Goal: Task Accomplishment & Management: Manage account settings

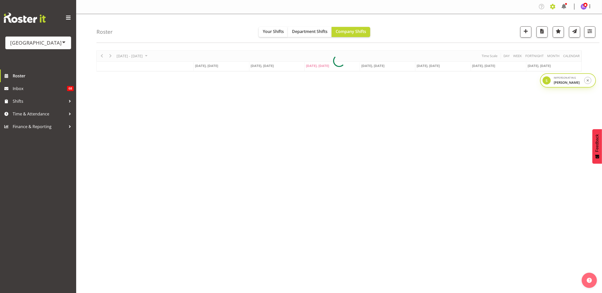
click at [554, 6] on span at bounding box center [553, 7] width 8 height 8
click at [541, 17] on link "Company Settings" at bounding box center [522, 18] width 70 height 9
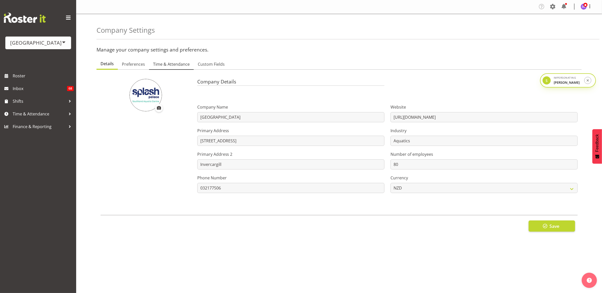
click at [168, 68] on link "Time & Attendance" at bounding box center [171, 64] width 45 height 11
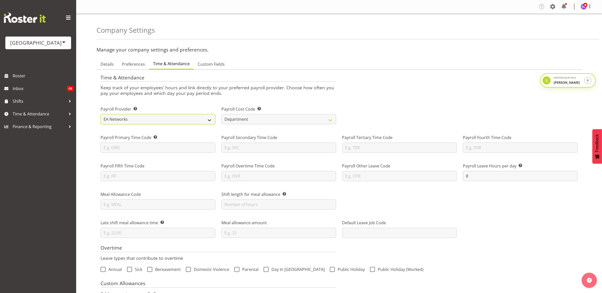
click at [154, 123] on select "Smartly iPayroll Ace Payroll MYOB MYOB IMS Crystal Payroll Xero Payroll EA Netw…" at bounding box center [158, 119] width 115 height 10
select select "tech-one"
click at [101, 114] on select "Smartly iPayroll Ace Payroll MYOB MYOB IMS Crystal Payroll Xero Payroll EA Netw…" at bounding box center [158, 119] width 115 height 10
click at [353, 97] on div "Time & Attendance Keep track of your employees' hours and link directly to your…" at bounding box center [339, 85] width 483 height 28
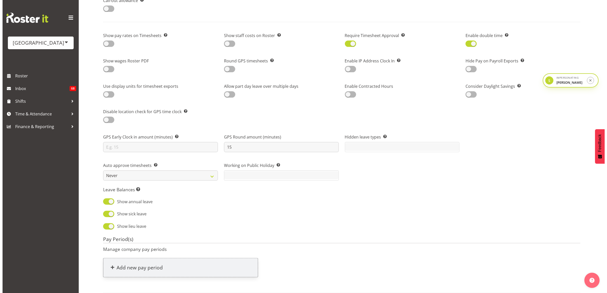
scroll to position [385, 0]
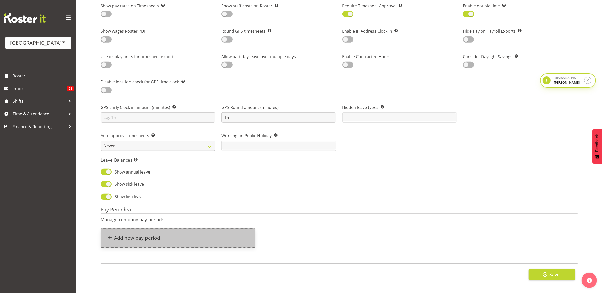
click at [192, 238] on div "Add new pay period" at bounding box center [178, 238] width 154 height 19
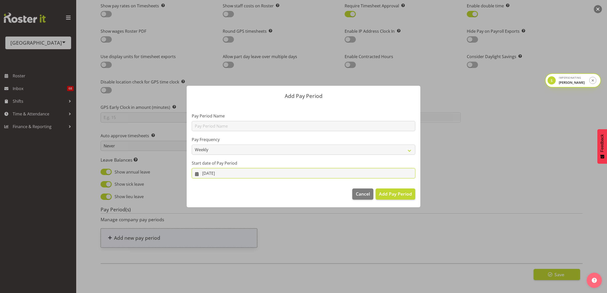
click at [224, 174] on input "10/09/2025" at bounding box center [304, 173] width 224 height 10
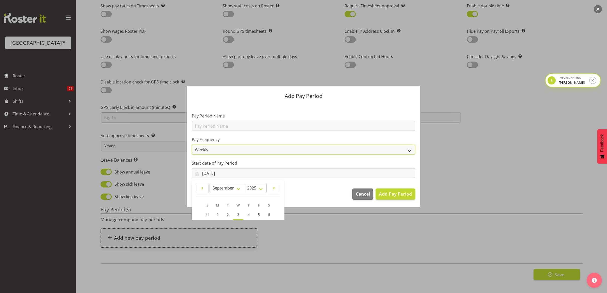
click at [219, 154] on select "Weekly Fortnightly Monthly" at bounding box center [304, 150] width 224 height 10
select select "fortnightly"
click at [192, 145] on select "Weekly Fortnightly Monthly" at bounding box center [304, 150] width 224 height 10
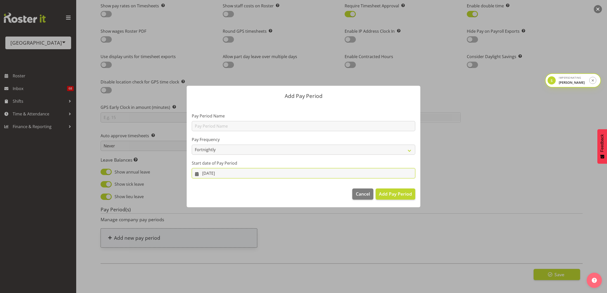
click at [227, 175] on input "10/09/2025" at bounding box center [304, 173] width 224 height 10
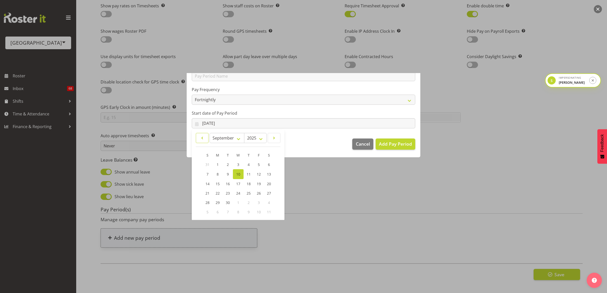
click at [207, 135] on link at bounding box center [202, 138] width 13 height 10
click at [207, 135] on link at bounding box center [202, 139] width 13 height 10
select select "6"
click at [215, 182] on link "14" at bounding box center [218, 183] width 10 height 9
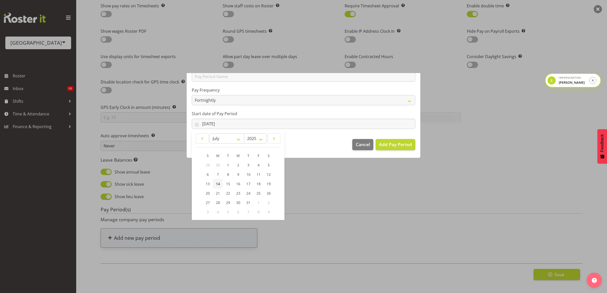
type input "14/07/2025"
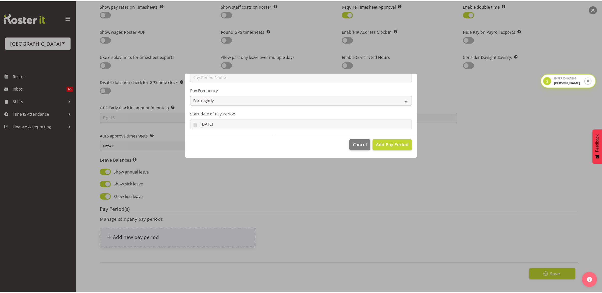
scroll to position [0, 0]
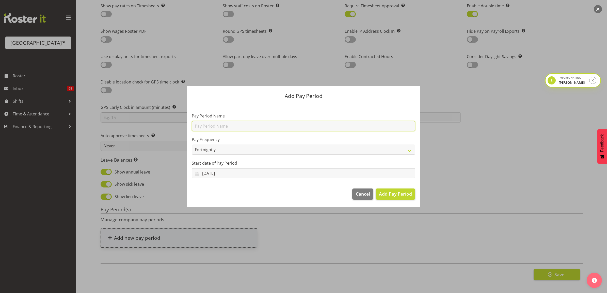
click at [207, 126] on input "text" at bounding box center [304, 126] width 224 height 10
type input "Fortnightly"
click at [384, 191] on span "Add Pay Period" at bounding box center [395, 194] width 33 height 7
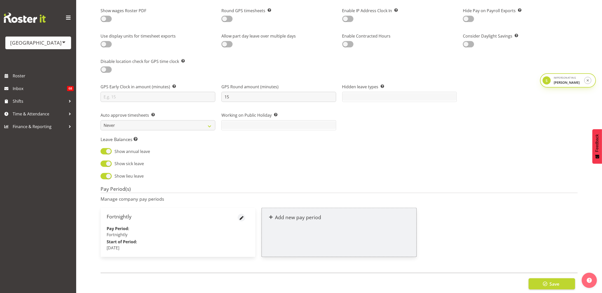
scroll to position [415, 0]
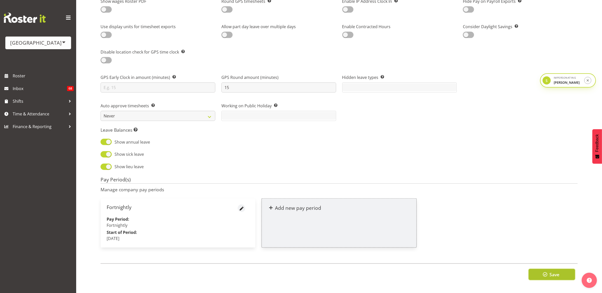
click at [559, 272] on span "Save" at bounding box center [555, 275] width 10 height 7
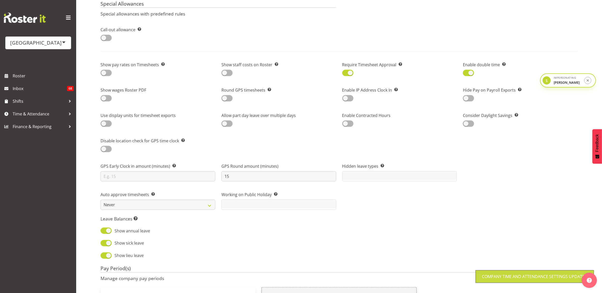
scroll to position [224, 0]
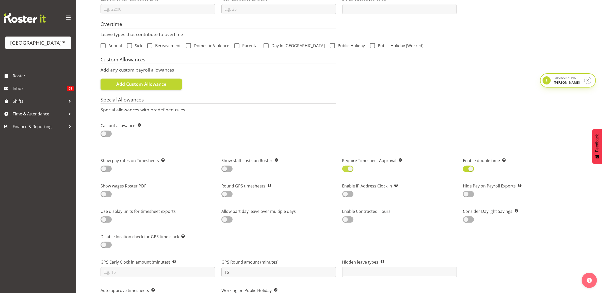
click at [352, 169] on span at bounding box center [347, 169] width 11 height 6
click at [346, 169] on input "checkbox" at bounding box center [343, 168] width 3 height 3
checkbox input "false"
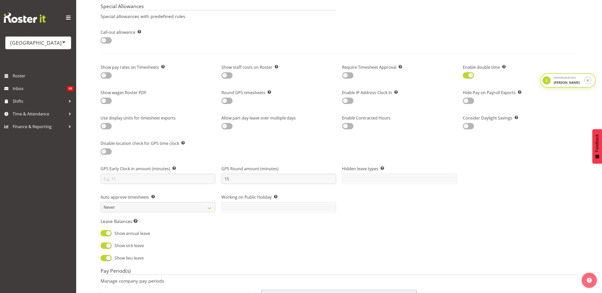
scroll to position [415, 0]
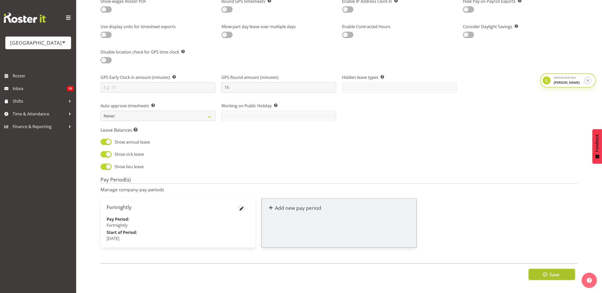
click at [544, 272] on span "button" at bounding box center [545, 275] width 7 height 7
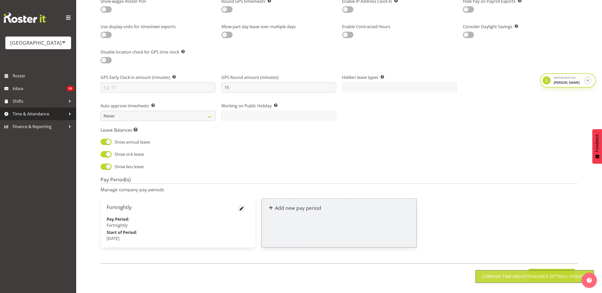
click at [36, 115] on span "Time & Attendance" at bounding box center [39, 114] width 53 height 8
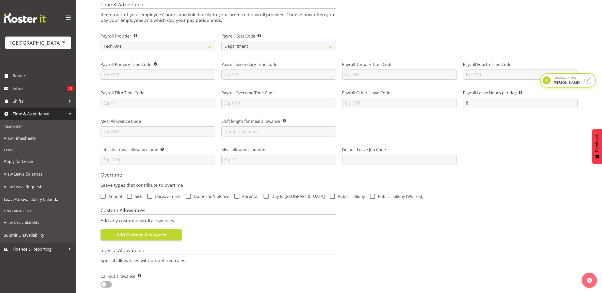
scroll to position [0, 0]
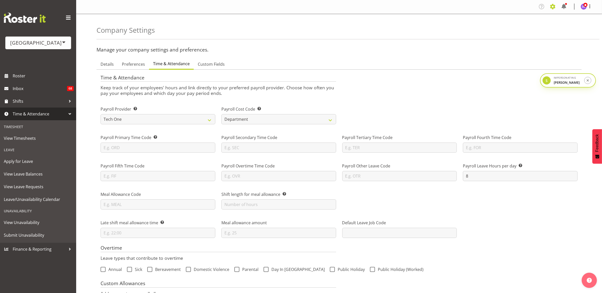
click at [554, 7] on span at bounding box center [553, 7] width 8 height 8
click at [512, 55] on link "Employees" at bounding box center [522, 55] width 70 height 9
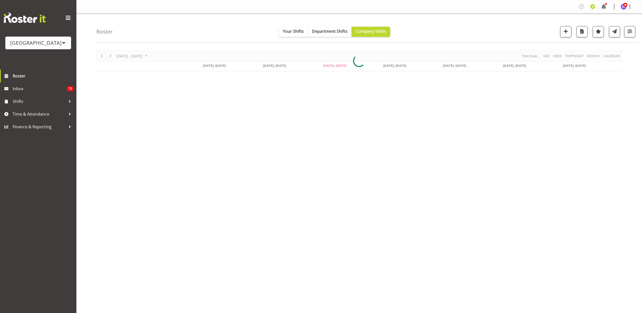
click at [592, 6] on icon at bounding box center [593, 7] width 5 height 4
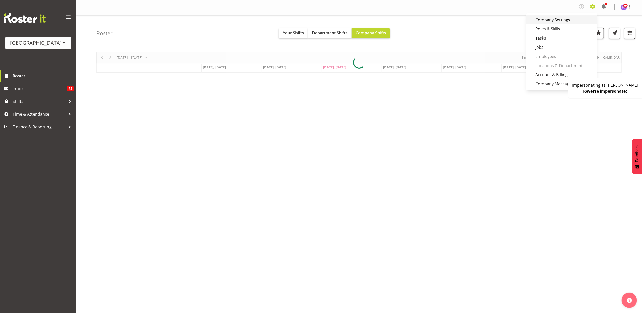
drag, startPoint x: 582, startPoint y: 20, endPoint x: 562, endPoint y: 21, distance: 19.8
click at [581, 20] on link "Company Settings" at bounding box center [562, 19] width 70 height 9
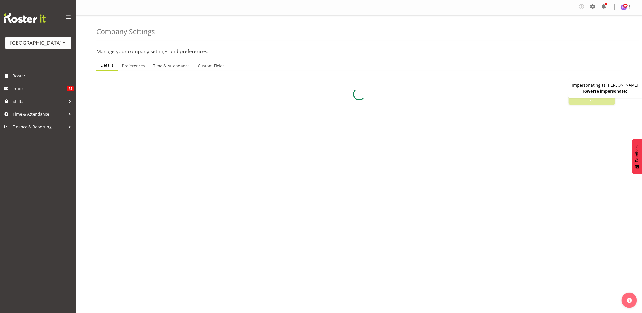
select select
select select "ea-networks"
type input "8"
checkbox input "true"
type input "15"
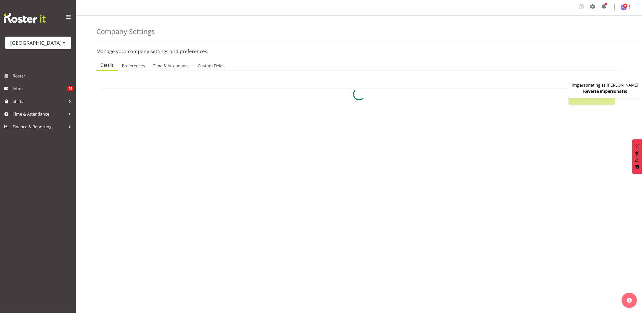
select select "0"
checkbox input "true"
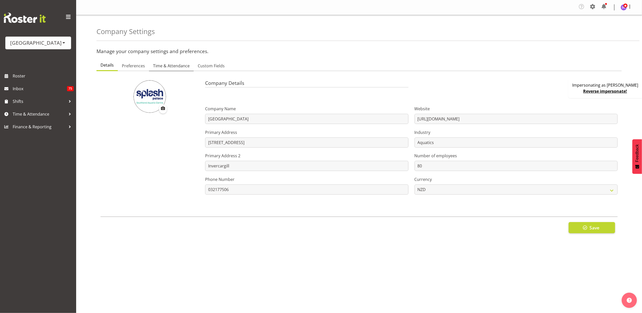
click at [175, 67] on span "Time & Attendance" at bounding box center [171, 66] width 37 height 6
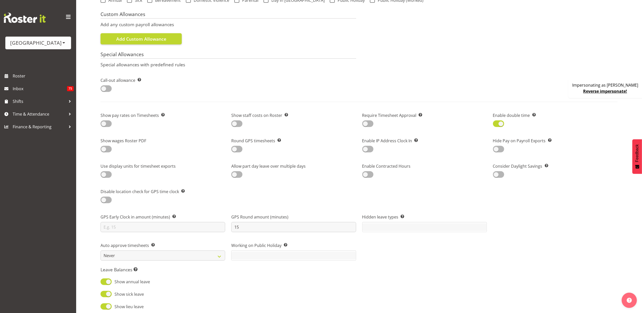
scroll to position [398, 0]
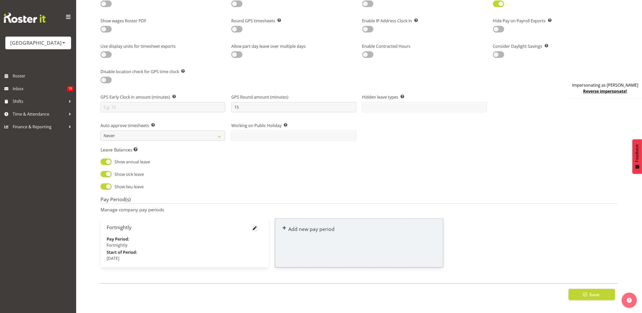
drag, startPoint x: 182, startPoint y: 228, endPoint x: 214, endPoint y: 228, distance: 31.7
click at [182, 228] on div "Fortnightly" at bounding box center [185, 231] width 156 height 12
click at [258, 225] on span "button" at bounding box center [255, 228] width 6 height 6
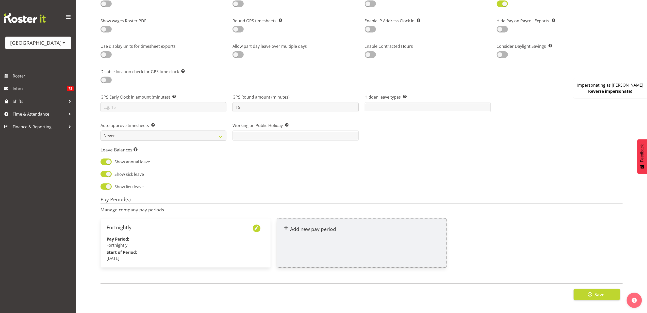
select select "fortnightly"
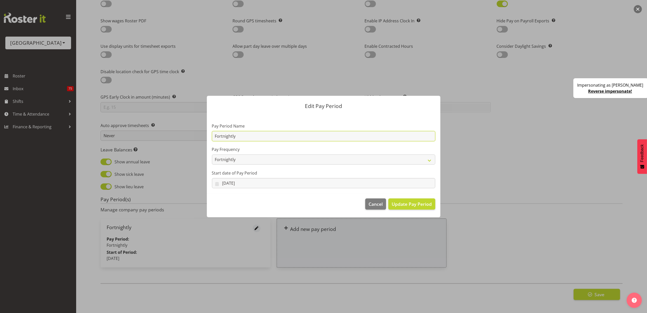
drag, startPoint x: 242, startPoint y: 136, endPoint x: 153, endPoint y: 136, distance: 89.4
click at [153, 136] on div "Edit Pay Period Pay Period Name Fortnightly Pay Frequency Weekly Fortnightly Mo…" at bounding box center [323, 156] width 647 height 313
click at [374, 202] on span "Cancel" at bounding box center [376, 204] width 14 height 7
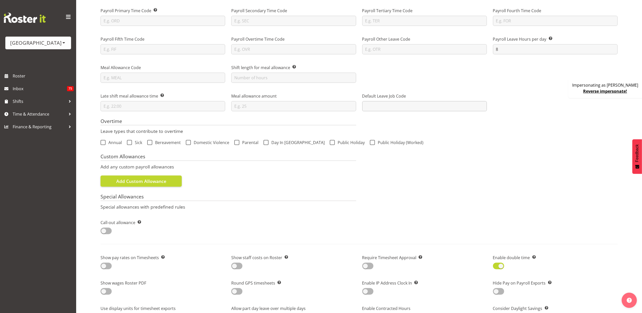
scroll to position [127, 0]
click at [602, 92] on link "Reverse impersonate!" at bounding box center [606, 91] width 44 height 6
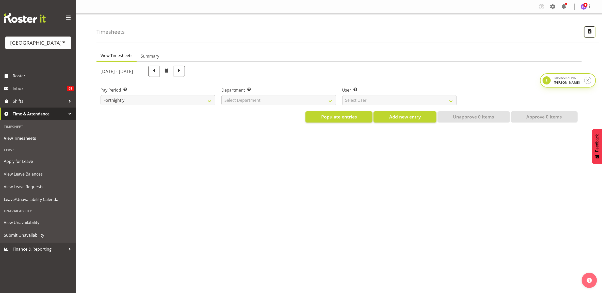
click at [593, 34] on span "button" at bounding box center [590, 31] width 7 height 7
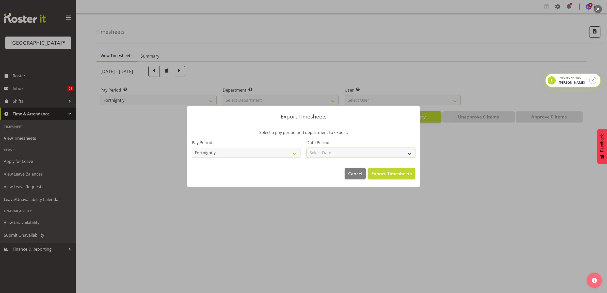
click at [330, 154] on select "Select Date Fortnight starting 08/09/2025 Fortnight starting 25/08/2025 Fortnig…" at bounding box center [361, 153] width 109 height 10
select select "2025-08-25"
click at [307, 148] on select "Select Date Fortnight starting 08/09/2025 Fortnight starting 25/08/2025 Fortnig…" at bounding box center [361, 153] width 109 height 10
click at [400, 174] on span "Export Timesheets" at bounding box center [391, 173] width 41 height 7
click at [351, 170] on button "Cancel" at bounding box center [355, 173] width 21 height 11
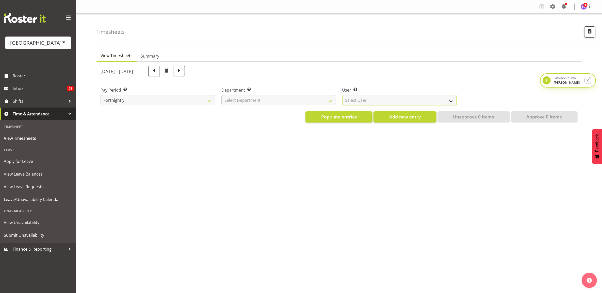
click at [362, 101] on select "Select User" at bounding box center [399, 100] width 115 height 10
click at [34, 140] on span "View Timesheets" at bounding box center [38, 139] width 69 height 8
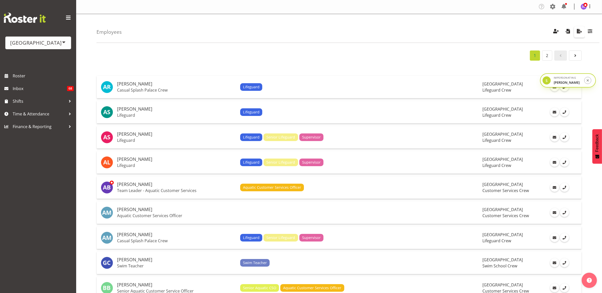
click at [579, 32] on span "button" at bounding box center [579, 31] width 7 height 7
click at [421, 38] on div "Employees Showing active users Search Has Skills Enter any skills required for …" at bounding box center [348, 28] width 503 height 29
click at [569, 30] on span "button" at bounding box center [568, 31] width 7 height 7
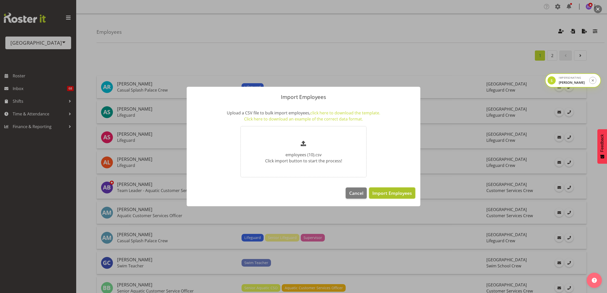
click at [389, 194] on span "Import Employees" at bounding box center [392, 193] width 40 height 7
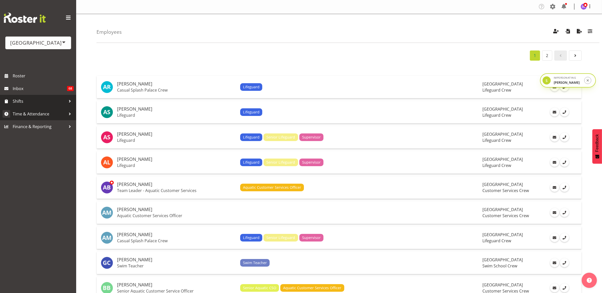
click at [37, 111] on span "Time & Attendance" at bounding box center [39, 114] width 53 height 8
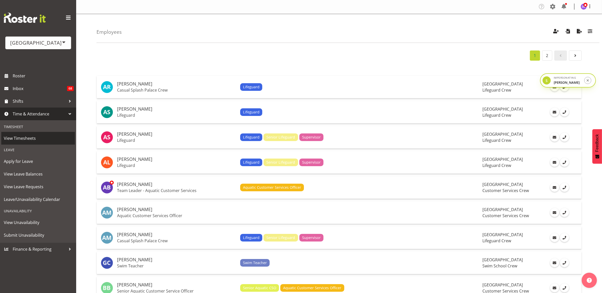
click at [35, 136] on span "View Timesheets" at bounding box center [38, 139] width 69 height 8
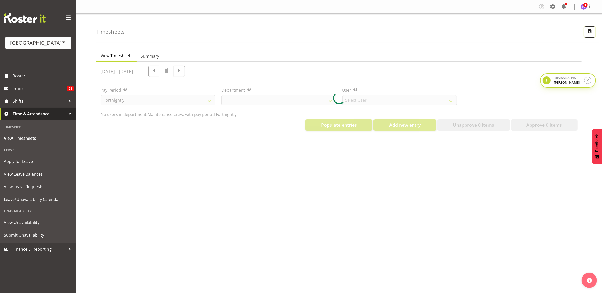
click at [588, 31] on span "button" at bounding box center [590, 31] width 7 height 7
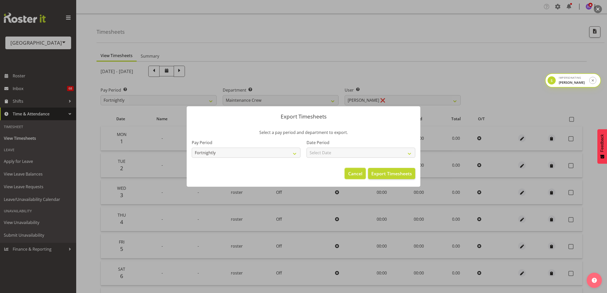
click at [350, 174] on span "Cancel" at bounding box center [355, 173] width 14 height 7
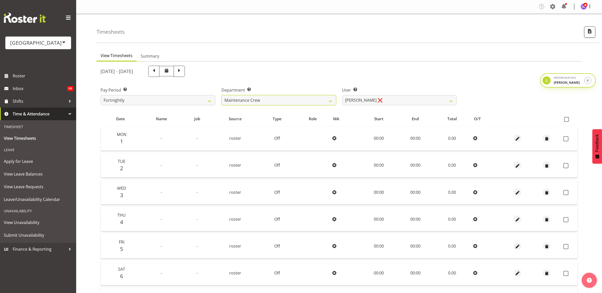
click at [311, 104] on select "Cleaning Crew Customer Services Crew Lifeguard Crew Maintenance Crew Swim Schoo…" at bounding box center [278, 100] width 115 height 10
select select "113"
click at [221, 95] on select "Cleaning Crew Customer Services Crew Lifeguard Crew Maintenance Crew Swim Schoo…" at bounding box center [278, 100] width 115 height 10
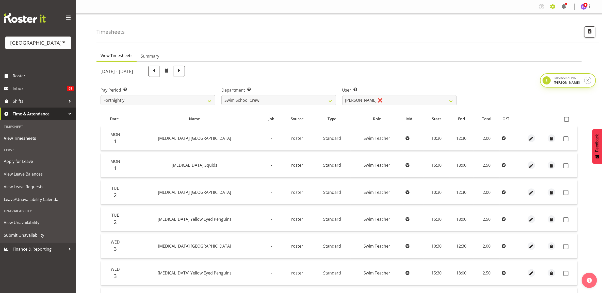
click at [553, 6] on span at bounding box center [553, 7] width 8 height 8
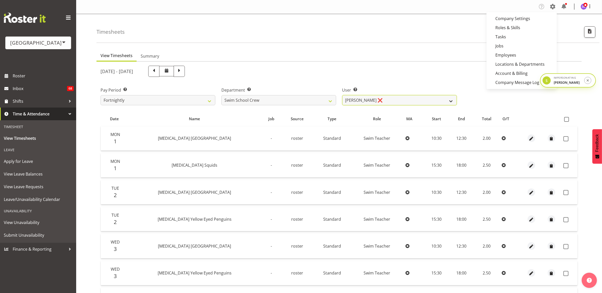
click at [366, 102] on select "Argus Chay ❌ Bim Rajasinghe Rajasinghe Diyawadanage ❌ Caley Low ❌ Ceara Denniso…" at bounding box center [399, 100] width 115 height 10
click at [342, 95] on select "Argus Chay ❌ Bim Rajasinghe Rajasinghe Diyawadanage ❌ Caley Low ❌ Ceara Denniso…" at bounding box center [399, 100] width 115 height 10
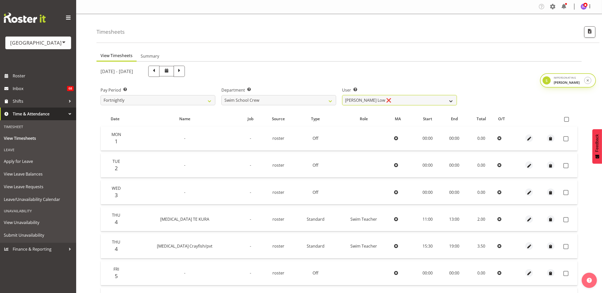
click at [370, 102] on select "Argus Chay ❌ Bim Rajasinghe Rajasinghe Diyawadanage ❌ Caley Low ❌ Ceara Denniso…" at bounding box center [399, 100] width 115 height 10
click at [342, 95] on select "Argus Chay ❌ Bim Rajasinghe Rajasinghe Diyawadanage ❌ Caley Low ❌ Ceara Denniso…" at bounding box center [399, 100] width 115 height 10
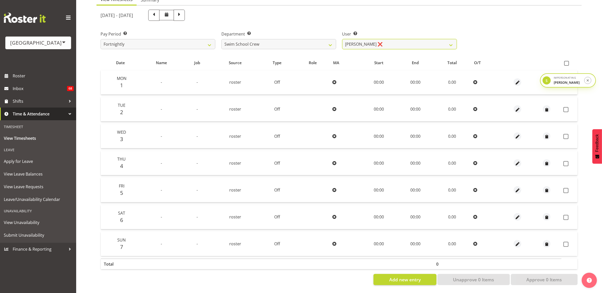
scroll to position [61, 0]
click at [375, 40] on select "Argus Chay ❌ Bim Rajasinghe Rajasinghe Diyawadanage ❌ Caley Low ❌ Ceara Denniso…" at bounding box center [399, 44] width 115 height 10
click at [342, 39] on select "Argus Chay ❌ Bim Rajasinghe Rajasinghe Diyawadanage ❌ Caley Low ❌ Ceara Denniso…" at bounding box center [399, 44] width 115 height 10
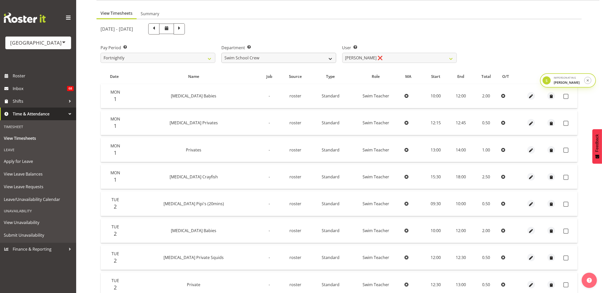
scroll to position [0, 0]
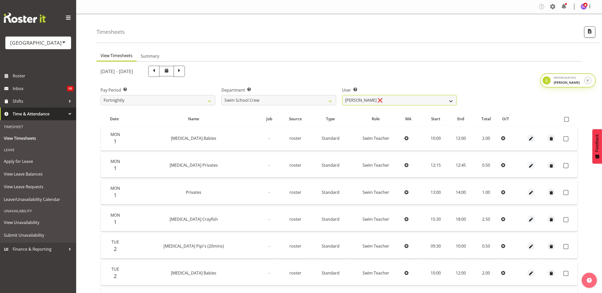
drag, startPoint x: 364, startPoint y: 98, endPoint x: 367, endPoint y: 104, distance: 6.0
click at [364, 98] on select "Argus Chay ❌ Bim Rajasinghe Rajasinghe Diyawadanage ❌ Caley Low ❌ Ceara Denniso…" at bounding box center [399, 100] width 115 height 10
click at [342, 95] on select "Argus Chay ❌ Bim Rajasinghe Rajasinghe Diyawadanage ❌ Caley Low ❌ Ceara Denniso…" at bounding box center [399, 100] width 115 height 10
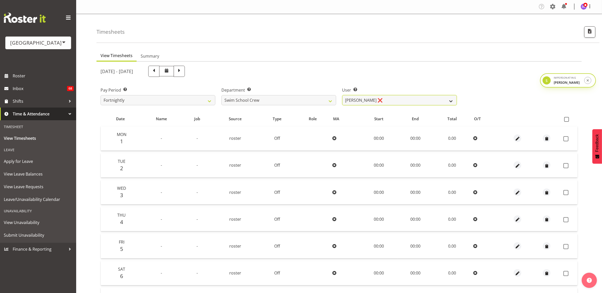
click at [375, 101] on select "Argus Chay ❌ Bim Rajasinghe Rajasinghe Diyawadanage ❌ Caley Low ❌ Ceara Denniso…" at bounding box center [399, 100] width 115 height 10
click at [342, 95] on select "Argus Chay ❌ Bim Rajasinghe Rajasinghe Diyawadanage ❌ Caley Low ❌ Ceara Denniso…" at bounding box center [399, 100] width 115 height 10
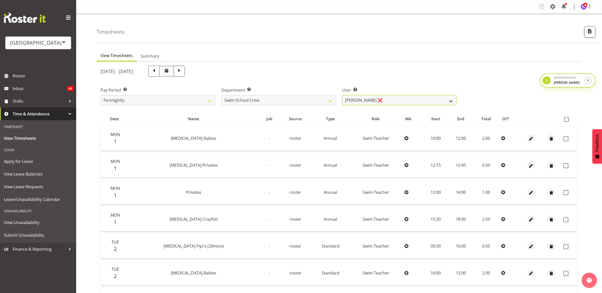
click at [388, 100] on select "Argus Chay ❌ Bim Rajasinghe Rajasinghe Diyawadanage ❌ Caley Low ❌ Ceara Denniso…" at bounding box center [399, 100] width 115 height 10
select select "11503"
click at [342, 95] on select "Argus Chay ❌ Bim Rajasinghe Rajasinghe Diyawadanage ❌ Caley Low ❌ Ceara Denniso…" at bounding box center [399, 100] width 115 height 10
click at [589, 30] on span "button" at bounding box center [590, 31] width 7 height 7
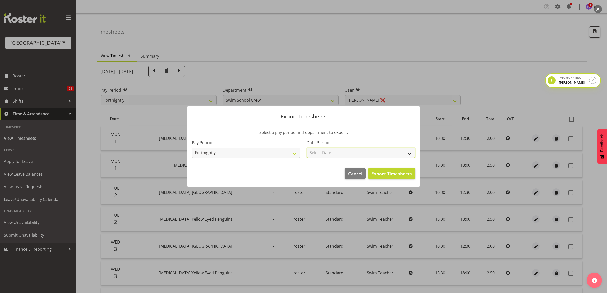
click at [356, 154] on select "Select Date Fortnight starting 08/09/2025 Fortnight starting 25/08/2025 Fortnig…" at bounding box center [361, 153] width 109 height 10
select select "2025-08-25"
click at [307, 148] on select "Select Date Fortnight starting 08/09/2025 Fortnight starting 25/08/2025 Fortnig…" at bounding box center [361, 153] width 109 height 10
click at [387, 175] on span "Export Timesheets" at bounding box center [391, 173] width 41 height 7
drag, startPoint x: 325, startPoint y: 36, endPoint x: 333, endPoint y: 53, distance: 18.6
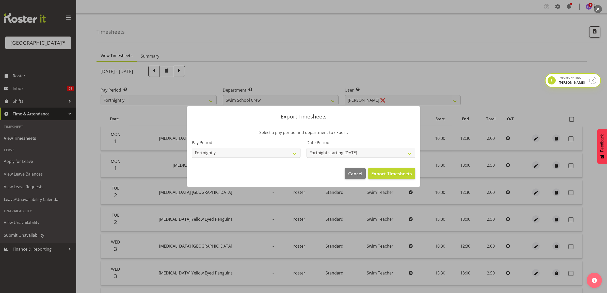
click at [325, 36] on div at bounding box center [303, 146] width 607 height 293
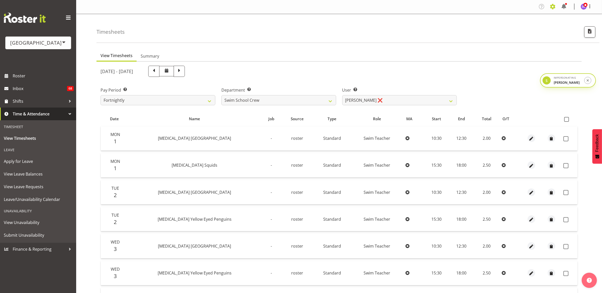
click at [549, 5] on span at bounding box center [553, 7] width 8 height 8
drag, startPoint x: 511, startPoint y: 55, endPoint x: 510, endPoint y: 30, distance: 24.9
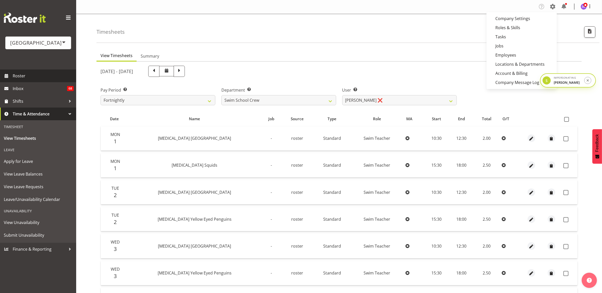
drag, startPoint x: 26, startPoint y: 79, endPoint x: 29, endPoint y: 78, distance: 3.3
click at [26, 79] on span "Roster" at bounding box center [43, 76] width 61 height 8
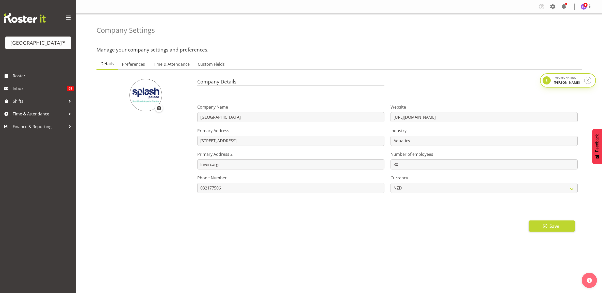
select select
select select "tech-one"
type input "8"
checkbox input "true"
type input "15"
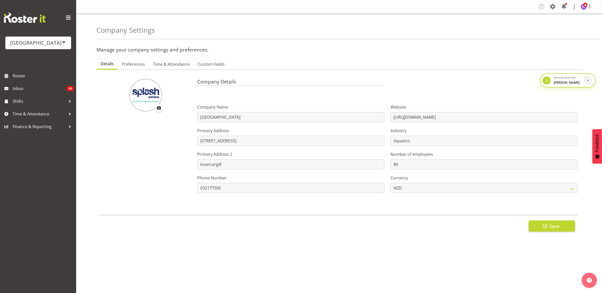
select select "0"
checkbox input "true"
click at [172, 63] on span "Time & Attendance" at bounding box center [171, 64] width 37 height 6
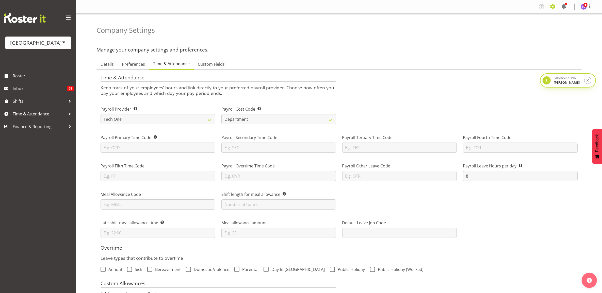
click at [553, 8] on span at bounding box center [553, 7] width 8 height 8
click at [524, 55] on link "Employees" at bounding box center [522, 55] width 70 height 9
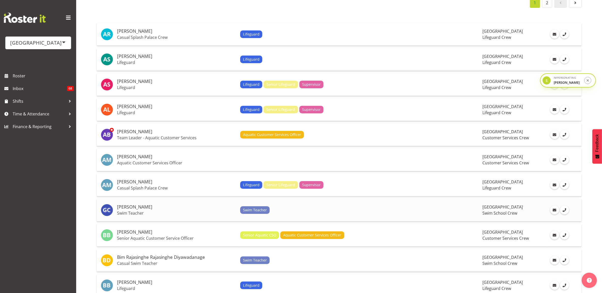
scroll to position [63, 0]
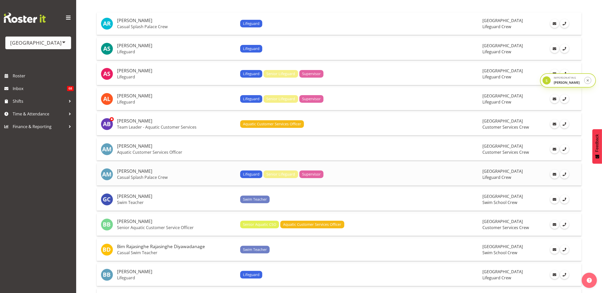
click at [208, 176] on p "Casual Splash Palace Crew" at bounding box center [176, 177] width 119 height 5
click at [192, 201] on p "Swim Teacher" at bounding box center [176, 202] width 119 height 5
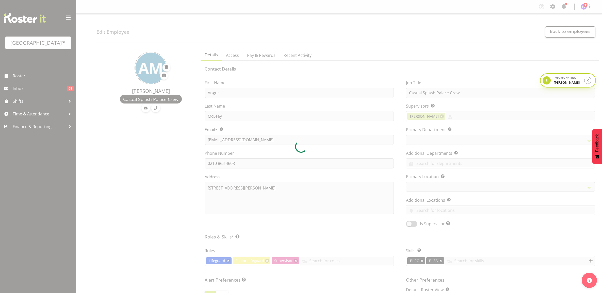
select select "TimelineWeek"
select select
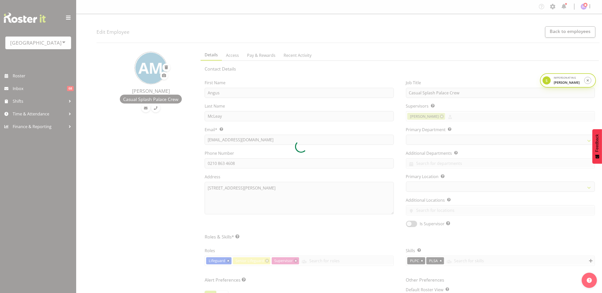
select select
select select "114"
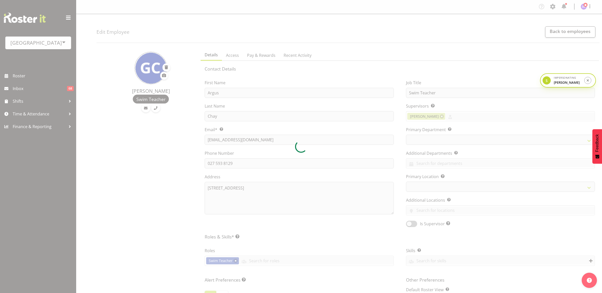
select select "TimelineWeek"
select select "roster"
select select "historical"
select select "day"
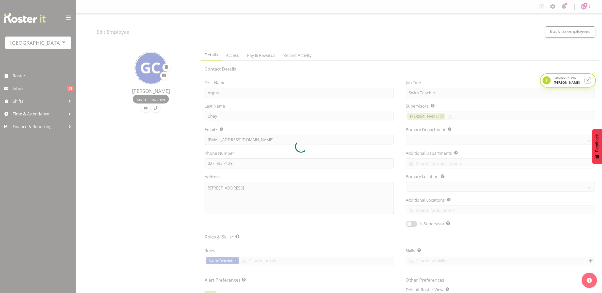
select select
select select "113"
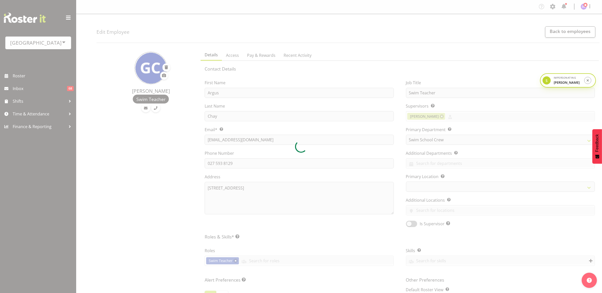
select select
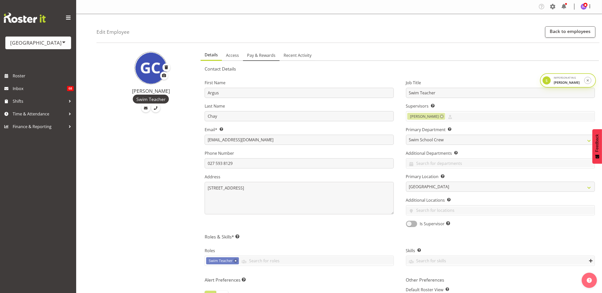
click at [259, 57] on span "Pay & Rewards" at bounding box center [261, 55] width 28 height 6
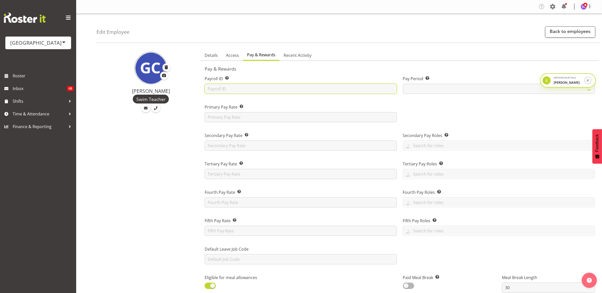
click at [232, 90] on input "text" at bounding box center [301, 89] width 192 height 10
drag, startPoint x: 137, startPoint y: 92, endPoint x: 151, endPoint y: 91, distance: 13.7
click at [151, 91] on h4 "[PERSON_NAME]" at bounding box center [150, 91] width 87 height 6
copy h4 "Argus"
click at [228, 86] on input "text" at bounding box center [301, 89] width 192 height 10
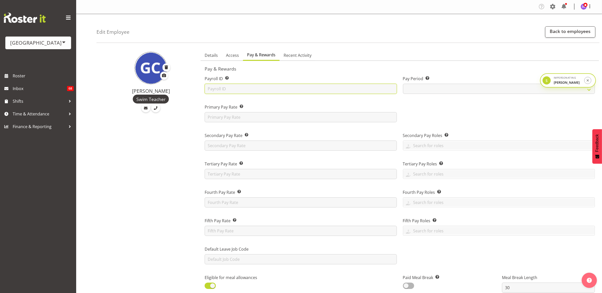
paste input "Argus"
type input "Argus"
click at [356, 69] on div "Payroll ID This number should match the Payroll ID in your payroll system. Argus" at bounding box center [301, 83] width 198 height 28
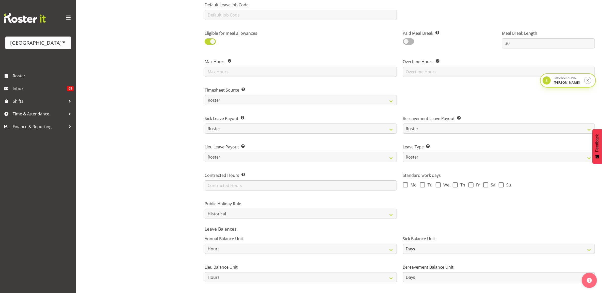
scroll to position [280, 0]
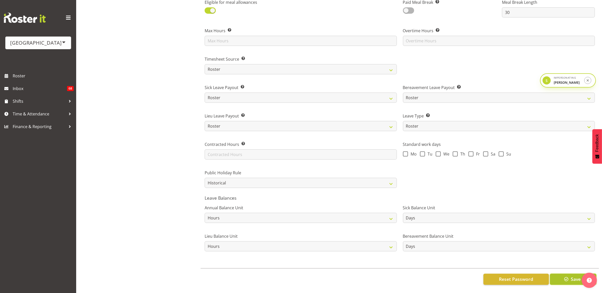
click at [565, 277] on span "button" at bounding box center [566, 279] width 7 height 7
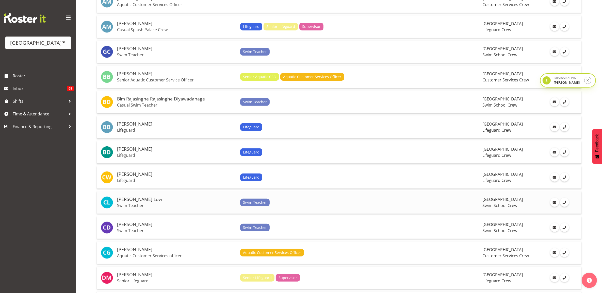
scroll to position [222, 0]
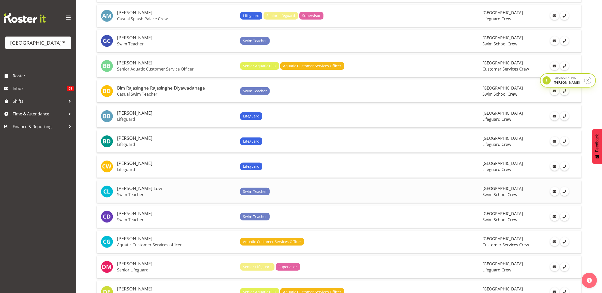
click at [201, 193] on td "Caley Low Swim Teacher" at bounding box center [176, 192] width 123 height 23
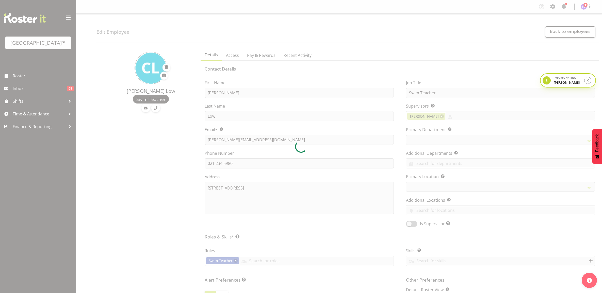
select select "TimelineWeek"
select select "roster"
select select "historical"
select select "day"
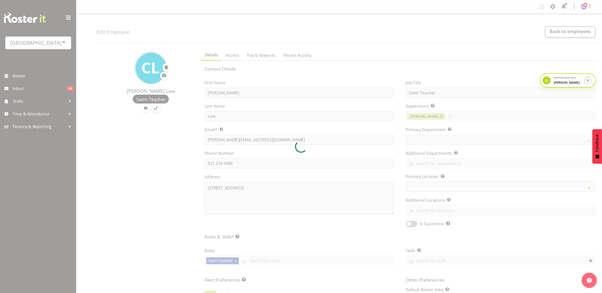
select select
select select "113"
select select "83"
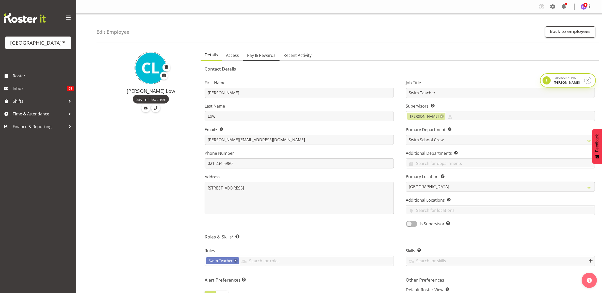
click at [261, 57] on span "Pay & Rewards" at bounding box center [261, 55] width 28 height 6
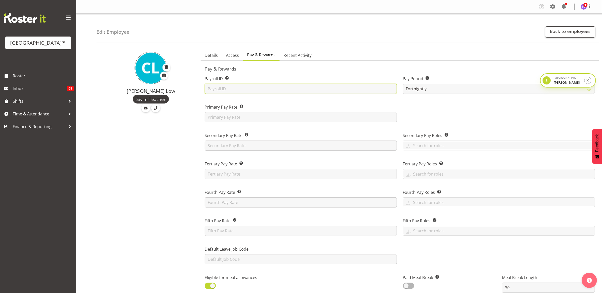
click at [232, 89] on input "text" at bounding box center [301, 89] width 192 height 10
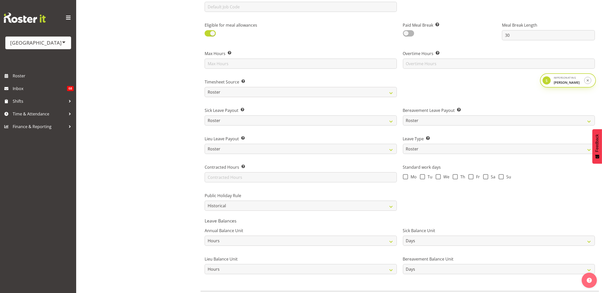
scroll to position [280, 0]
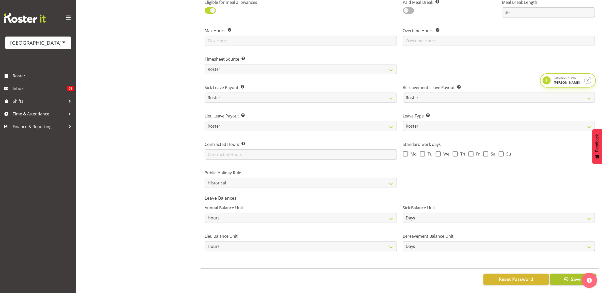
type input "Caley"
click at [573, 276] on span "Save" at bounding box center [576, 279] width 10 height 7
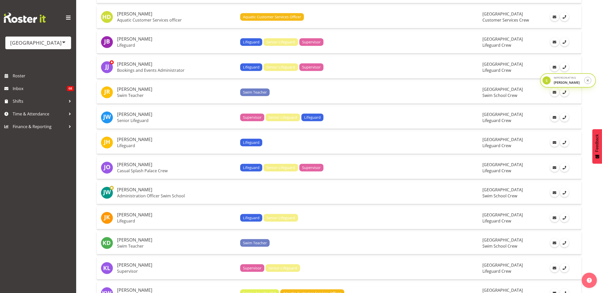
scroll to position [825, 0]
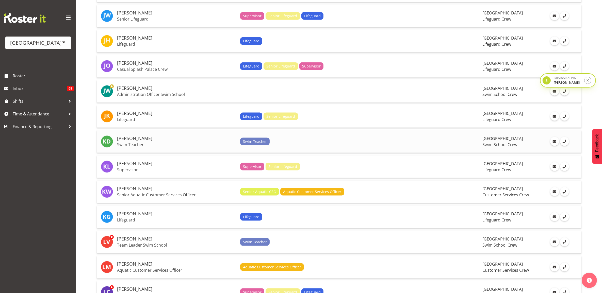
click at [187, 141] on h5 "[PERSON_NAME]" at bounding box center [176, 138] width 119 height 5
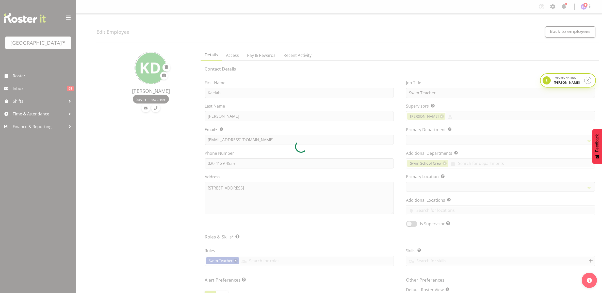
select select "TimelineWeek"
select select
select select "113"
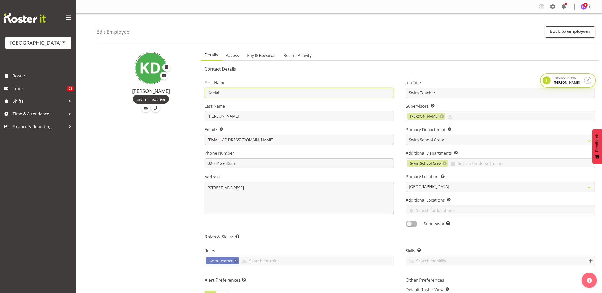
drag, startPoint x: 229, startPoint y: 92, endPoint x: 204, endPoint y: 89, distance: 25.6
click at [204, 89] on div "First Name Kaelah Last Name Dondero Email* This is a required field. Kaelahdond…" at bounding box center [299, 152] width 201 height 158
click at [271, 58] on span "Pay & Rewards" at bounding box center [261, 55] width 28 height 6
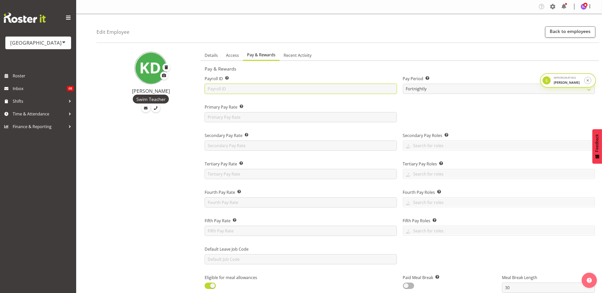
click at [237, 89] on input "text" at bounding box center [301, 89] width 192 height 10
paste input "Kaelah"
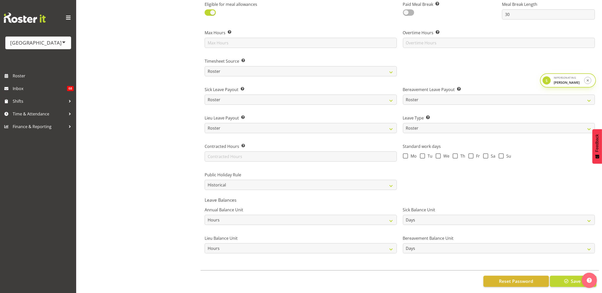
scroll to position [280, 0]
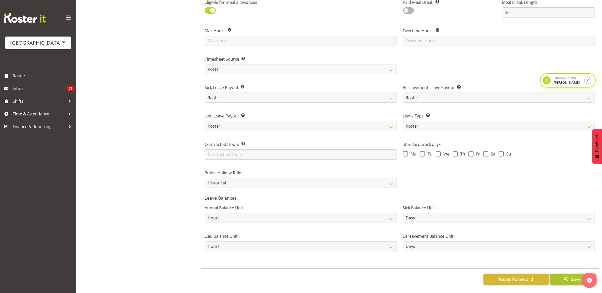
type input "Kaelah"
click at [567, 274] on button "Save" at bounding box center [573, 279] width 46 height 11
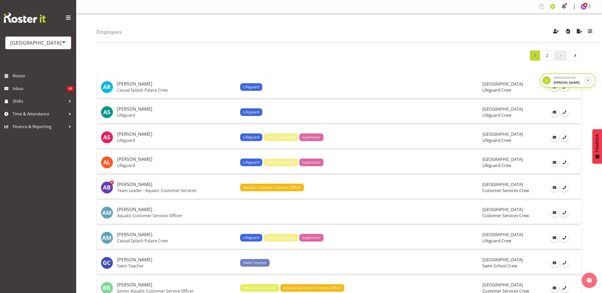
click at [552, 7] on span at bounding box center [553, 7] width 8 height 8
click at [543, 19] on link "Company Settings" at bounding box center [522, 18] width 70 height 9
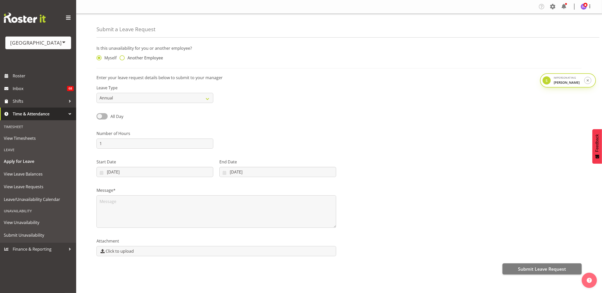
click at [144, 57] on span "Another Employee" at bounding box center [144, 57] width 38 height 5
click at [123, 57] on input "Another Employee" at bounding box center [121, 57] width 3 height 3
radio input "true"
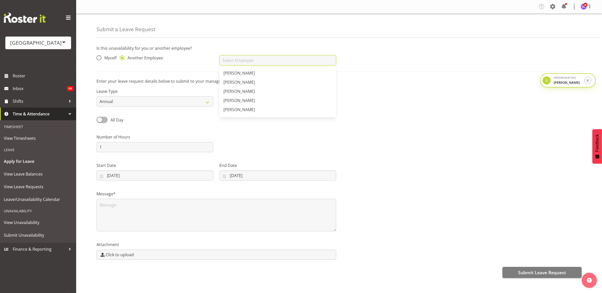
click at [235, 66] on div "Addison Robertson Ajay Smith Alex Sansom Alex Laverty Amber-Jade Brass Andreea …" at bounding box center [277, 60] width 117 height 10
click at [269, 72] on link "[PERSON_NAME]" at bounding box center [277, 73] width 117 height 9
type input "[PERSON_NAME]"
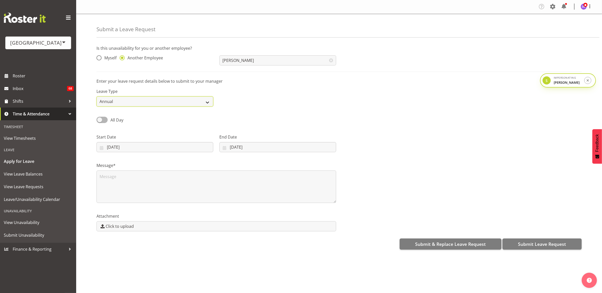
click at [138, 105] on select "Annual Sick Leave Without Pay Bereavement Domestic Violence Parental Jury Servi…" at bounding box center [155, 102] width 117 height 10
click at [97, 97] on select "Annual Sick Leave Without Pay Bereavement Domestic Violence Parental Jury Servi…" at bounding box center [155, 102] width 117 height 10
click at [102, 120] on span at bounding box center [102, 120] width 11 height 6
click at [100, 120] on input "All Day" at bounding box center [98, 119] width 3 height 3
click at [105, 118] on span at bounding box center [102, 120] width 11 height 6
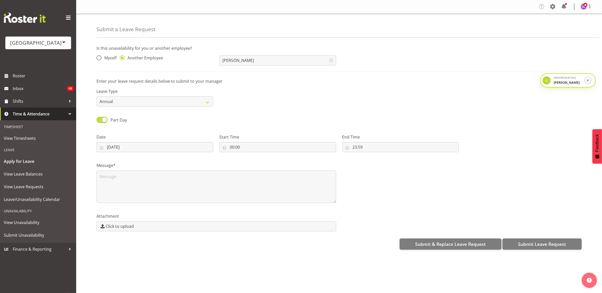
click at [100, 118] on input "Part Day" at bounding box center [98, 119] width 3 height 3
checkbox input "false"
click at [121, 148] on input "10/09/2025" at bounding box center [155, 147] width 117 height 10
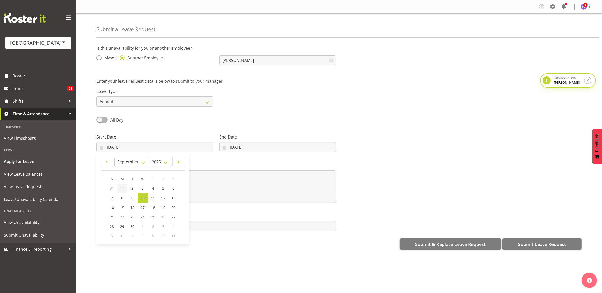
click at [123, 187] on link "1" at bounding box center [122, 188] width 10 height 9
type input "[DATE]"
click at [245, 151] on input "[DATE]" at bounding box center [277, 147] width 117 height 10
click at [240, 188] on span "1" at bounding box center [239, 188] width 2 height 5
type input "[DATE]"
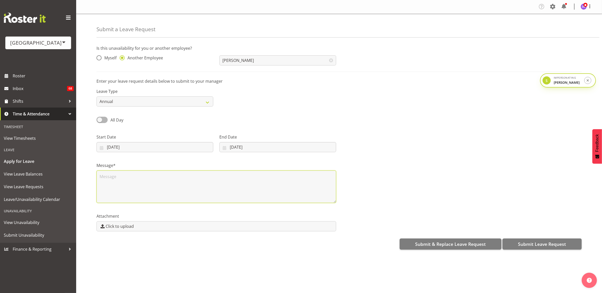
click at [226, 191] on textarea at bounding box center [217, 187] width 240 height 33
type textarea "sfsa"
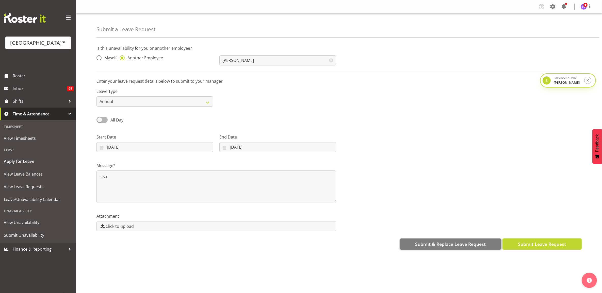
click at [551, 245] on span "Submit Leave Request" at bounding box center [542, 244] width 48 height 7
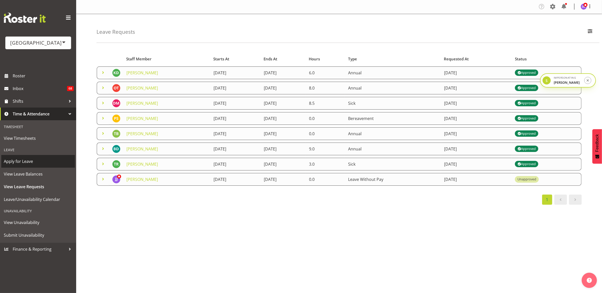
click at [29, 160] on span "Apply for Leave" at bounding box center [38, 162] width 69 height 8
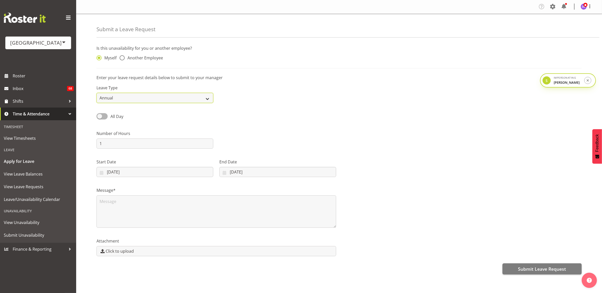
click at [123, 96] on select "Annual Sick Leave Without Pay Bereavement Domestic Violence Parental Jury Servi…" at bounding box center [155, 98] width 117 height 10
select select "Sick"
click at [97, 93] on select "Annual Sick Leave Without Pay Bereavement Domestic Violence Parental Jury Servi…" at bounding box center [155, 98] width 117 height 10
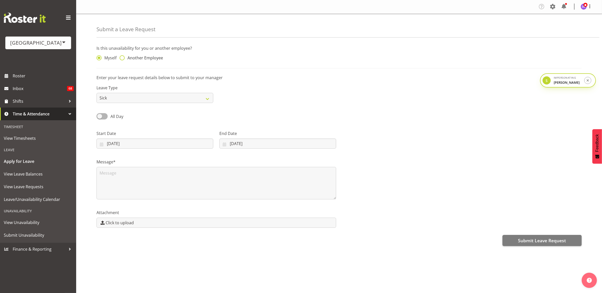
click at [126, 60] on span "Another Employee" at bounding box center [144, 57] width 38 height 5
click at [123, 60] on input "Another Employee" at bounding box center [121, 57] width 3 height 3
radio input "true"
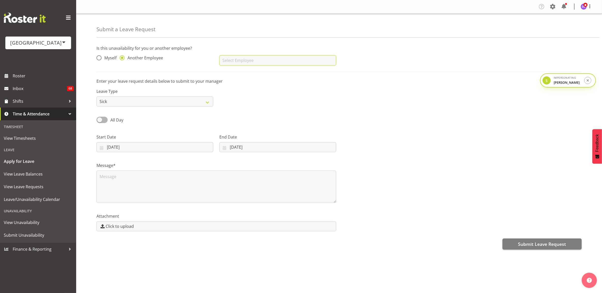
click at [226, 64] on input "text" at bounding box center [277, 60] width 117 height 10
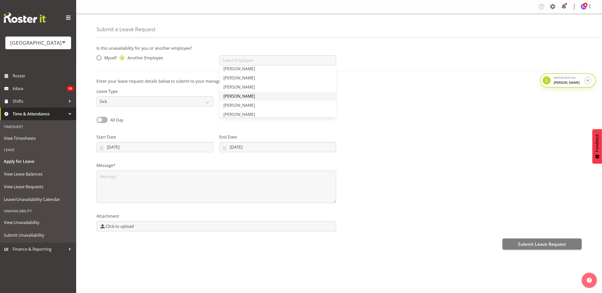
click at [251, 96] on link "[PERSON_NAME]" at bounding box center [277, 96] width 117 height 9
type input "[PERSON_NAME]"
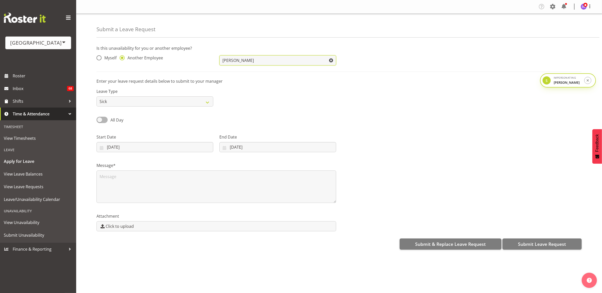
click at [248, 62] on input "Angus McLeay" at bounding box center [277, 60] width 117 height 10
click at [245, 73] on link "Argus Chay" at bounding box center [277, 73] width 117 height 9
type input "Argus Chay"
click at [123, 147] on input "10/09/2025" at bounding box center [155, 147] width 117 height 10
click at [120, 189] on link "1" at bounding box center [122, 188] width 10 height 9
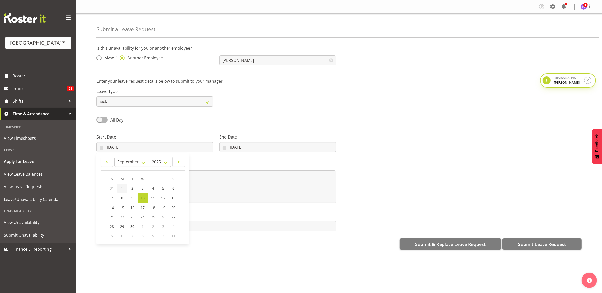
type input "01/09/2025"
click at [254, 150] on input "10/09/2025" at bounding box center [277, 147] width 117 height 10
click at [239, 189] on span "1" at bounding box center [239, 188] width 2 height 5
type input "01/09/2025"
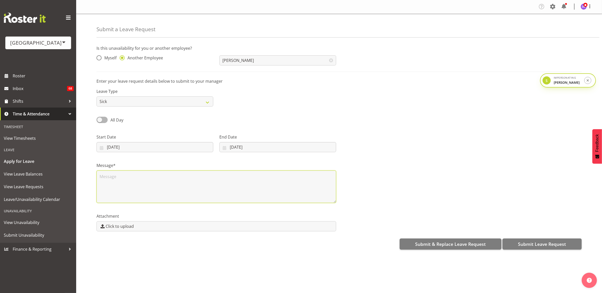
click at [264, 184] on textarea at bounding box center [217, 187] width 240 height 33
type textarea "sfa"
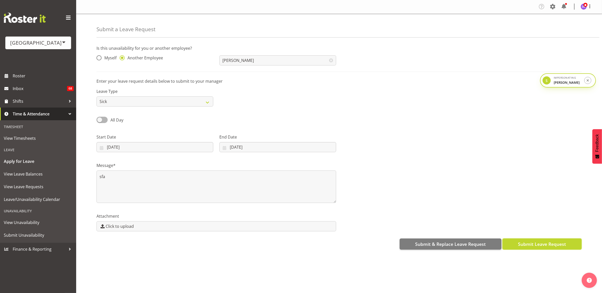
click at [539, 247] on span "Submit Leave Request" at bounding box center [542, 244] width 48 height 7
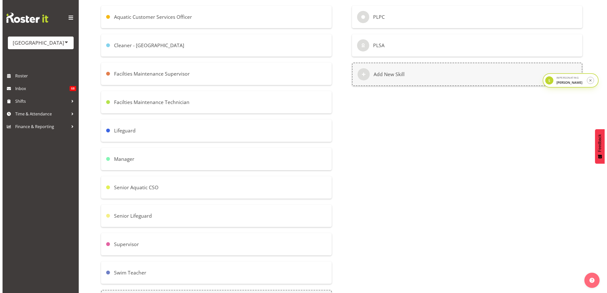
scroll to position [125, 0]
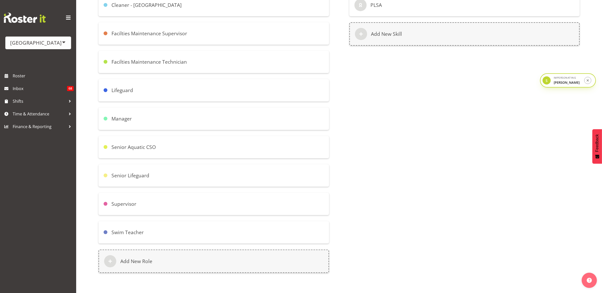
click at [145, 228] on div "Swim Teacher" at bounding box center [214, 232] width 231 height 22
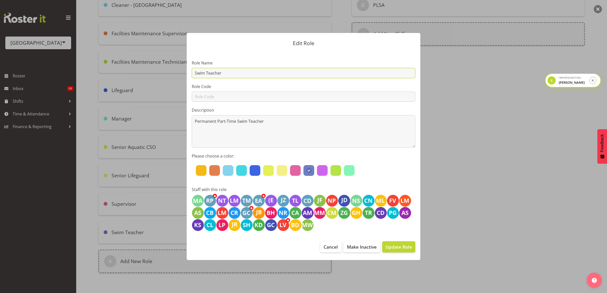
drag, startPoint x: 226, startPoint y: 74, endPoint x: 142, endPoint y: 68, distance: 84.0
click at [142, 68] on div "Edit Role Role Name Swim Teacher Role Code Description Permanent Part-Time Swim…" at bounding box center [303, 146] width 607 height 293
click at [225, 100] on input "text" at bounding box center [304, 97] width 224 height 10
paste input "Swim Teacher"
type input "Swim Teacher"
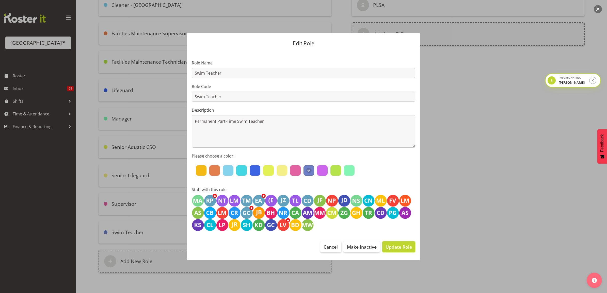
click at [390, 242] on button "Update Role" at bounding box center [398, 247] width 33 height 11
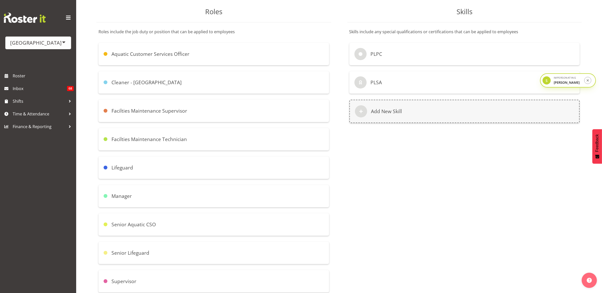
scroll to position [0, 0]
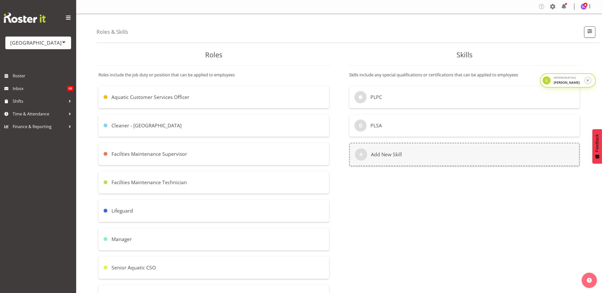
drag, startPoint x: 554, startPoint y: 6, endPoint x: 549, endPoint y: 19, distance: 14.4
click at [554, 6] on span at bounding box center [553, 7] width 8 height 8
click at [514, 55] on link "Employees" at bounding box center [522, 55] width 70 height 9
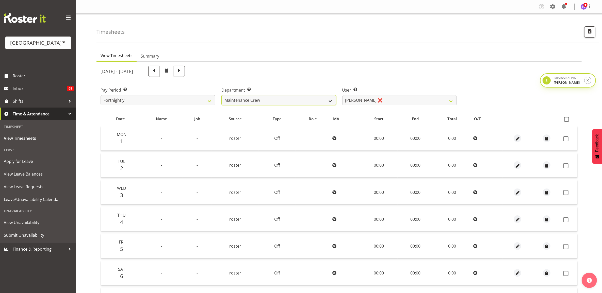
drag, startPoint x: 326, startPoint y: 98, endPoint x: 323, endPoint y: 100, distance: 4.0
click at [326, 98] on select "Cleaning Crew Customer Services Crew Lifeguard Crew Maintenance Crew Swim Schoo…" at bounding box center [278, 100] width 115 height 10
select select "113"
click at [221, 95] on select "Cleaning Crew Customer Services Crew Lifeguard Crew Maintenance Crew Swim Schoo…" at bounding box center [278, 100] width 115 height 10
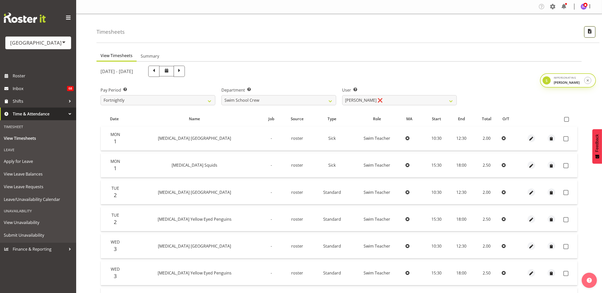
click at [587, 34] on span "button" at bounding box center [590, 31] width 7 height 7
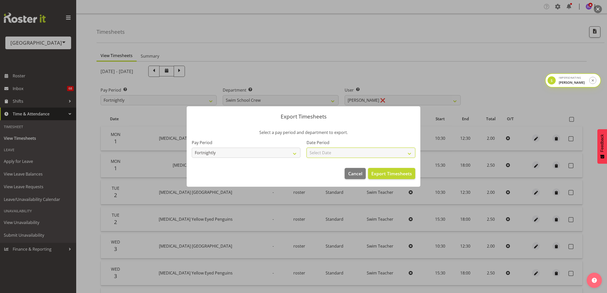
drag, startPoint x: 371, startPoint y: 152, endPoint x: 358, endPoint y: 159, distance: 14.9
click at [371, 152] on select "Select Date Fortnight starting 08/09/2025 Fortnight starting 25/08/2025 Fortnig…" at bounding box center [361, 153] width 109 height 10
select select "2025-08-25"
click at [307, 148] on select "Select Date Fortnight starting 08/09/2025 Fortnight starting 25/08/2025 Fortnig…" at bounding box center [361, 153] width 109 height 10
click at [386, 172] on span "Export Timesheets" at bounding box center [391, 173] width 41 height 7
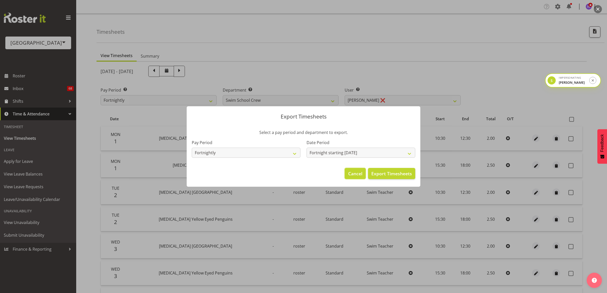
click at [351, 176] on span "Cancel" at bounding box center [355, 173] width 14 height 7
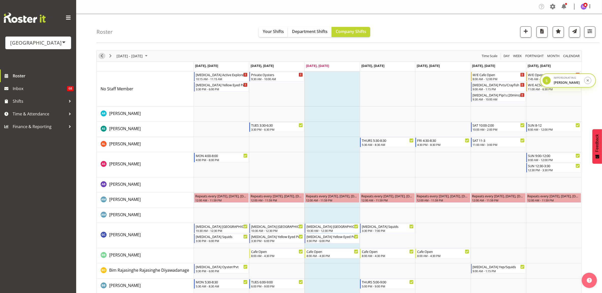
click at [101, 55] on span "Previous" at bounding box center [102, 56] width 6 height 6
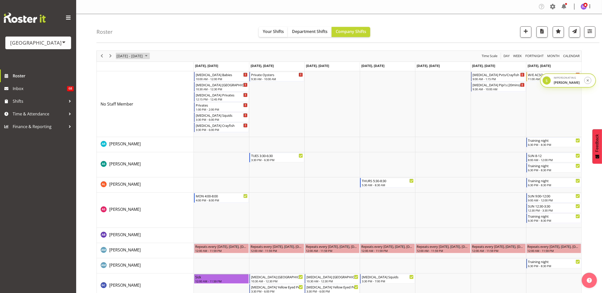
click at [143, 59] on span "September 01 - 07, 2025" at bounding box center [129, 56] width 27 height 6
click at [161, 69] on span "previous month" at bounding box center [160, 68] width 9 height 9
click at [156, 113] on span "20" at bounding box center [155, 112] width 8 height 8
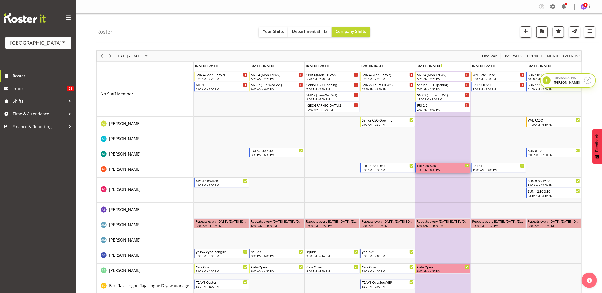
click at [445, 169] on div "4:30 PM - 8:30 PM" at bounding box center [443, 170] width 52 height 4
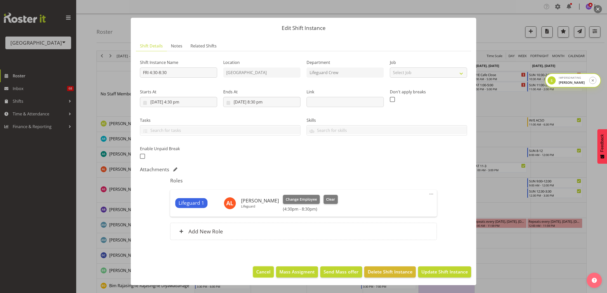
click at [269, 270] on span "Cancel" at bounding box center [263, 272] width 14 height 7
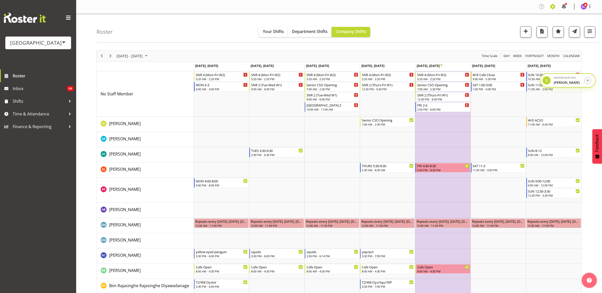
click at [555, 9] on span at bounding box center [553, 7] width 8 height 8
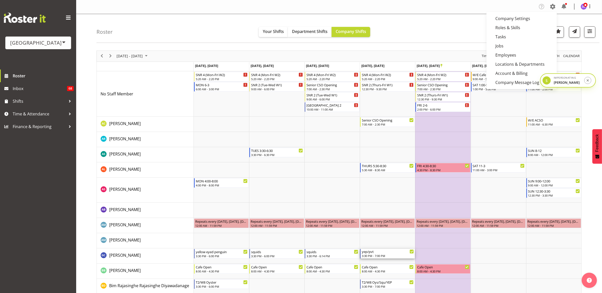
click at [389, 254] on div "yep/pvt" at bounding box center [388, 251] width 52 height 5
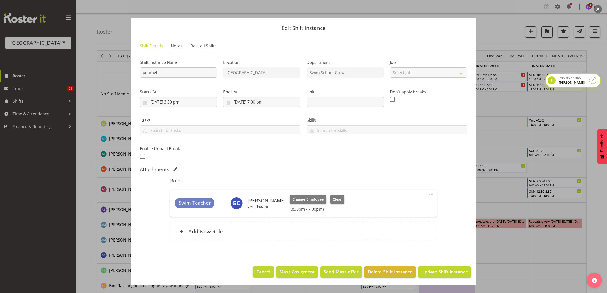
click at [270, 269] on span "Cancel" at bounding box center [263, 272] width 14 height 7
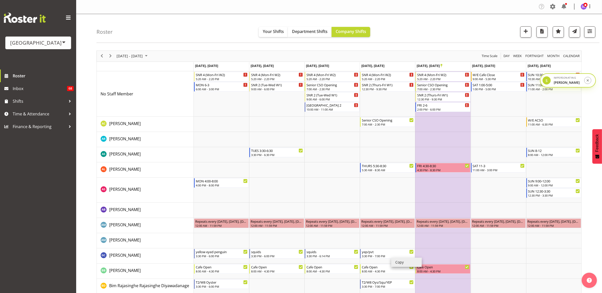
click at [396, 261] on li "Copy" at bounding box center [406, 262] width 30 height 9
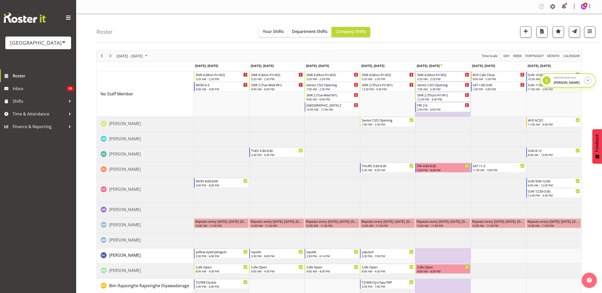
click at [441, 253] on td "Timeline Week of June 20, 2025" at bounding box center [442, 256] width 55 height 15
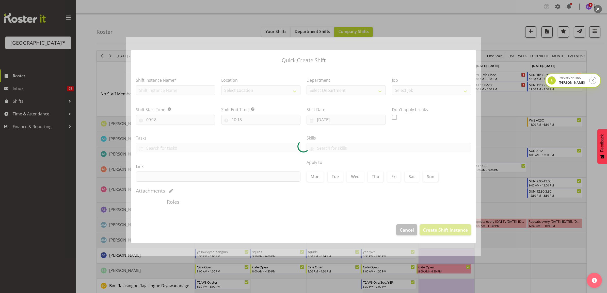
type input "20/06/2025"
checkbox input "true"
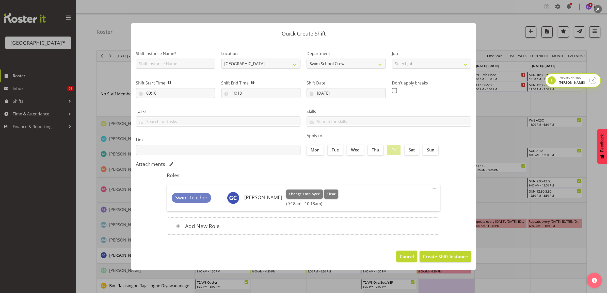
drag, startPoint x: 441, startPoint y: 253, endPoint x: 409, endPoint y: 257, distance: 32.5
click at [407, 255] on span "Cancel" at bounding box center [407, 256] width 14 height 7
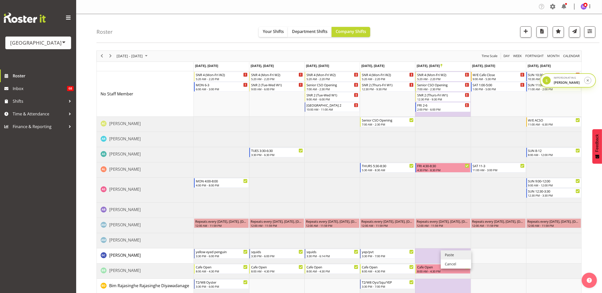
click at [448, 255] on li "Paste" at bounding box center [456, 255] width 30 height 9
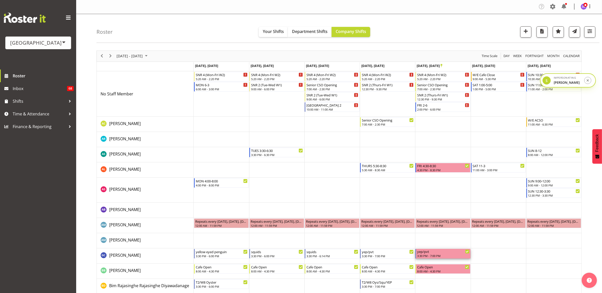
click at [436, 254] on div "3:30 PM - 7:00 PM" at bounding box center [443, 256] width 52 height 4
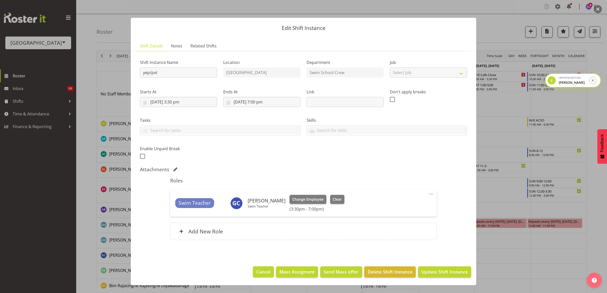
click at [268, 268] on button "Cancel" at bounding box center [263, 272] width 21 height 11
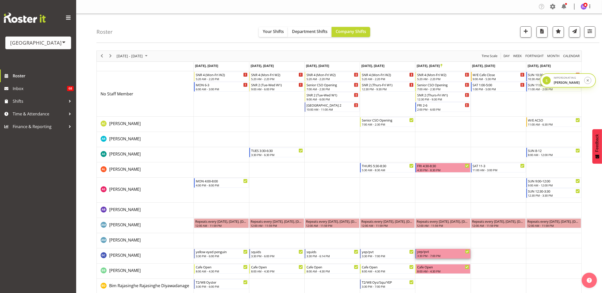
click at [456, 256] on div "3:30 PM - 7:00 PM" at bounding box center [443, 256] width 52 height 4
click at [0, 0] on div at bounding box center [0, 0] width 0 height 0
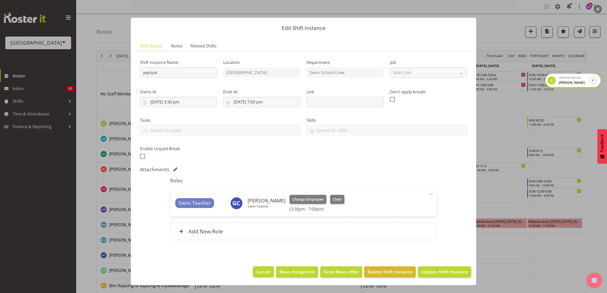
click at [267, 273] on span "Cancel" at bounding box center [263, 272] width 14 height 7
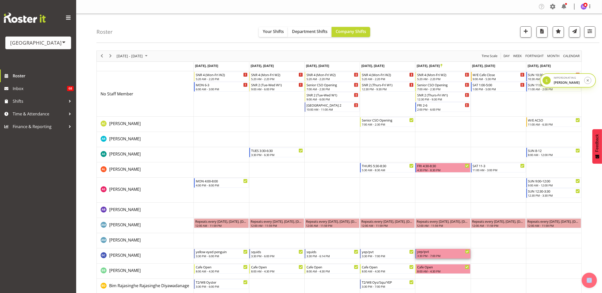
click at [456, 255] on div "3:30 PM - 7:00 PM" at bounding box center [443, 256] width 52 height 4
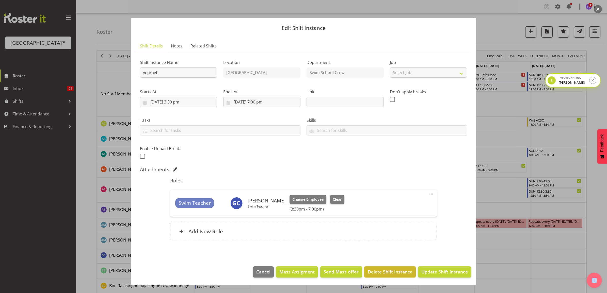
click at [380, 272] on span "Delete Shift Instance" at bounding box center [390, 272] width 45 height 7
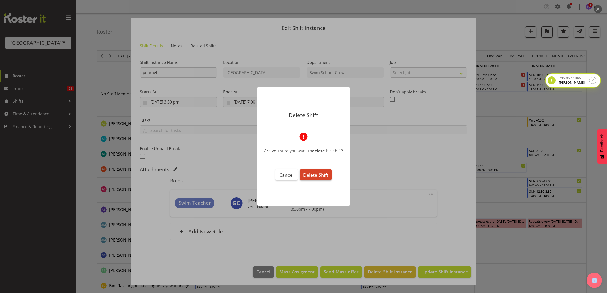
click at [315, 169] on button "Delete Shift" at bounding box center [316, 174] width 32 height 11
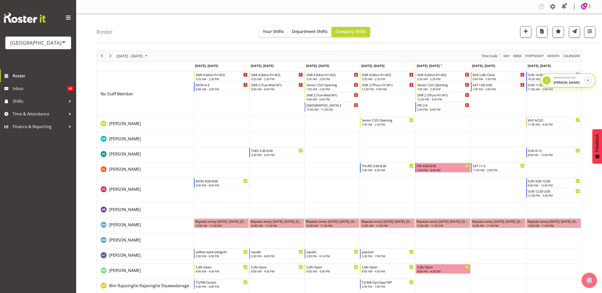
click at [436, 253] on td "Timeline Week of June 20, 2025" at bounding box center [442, 256] width 55 height 15
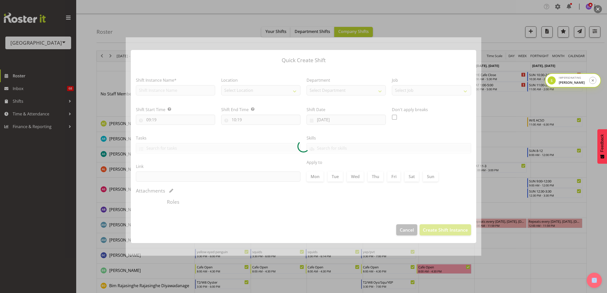
type input "20/06/2025"
checkbox input "true"
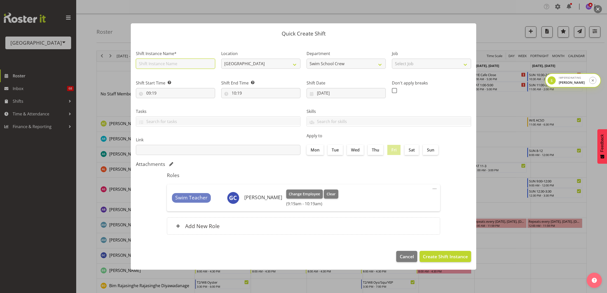
click at [173, 64] on input "text" at bounding box center [175, 64] width 79 height 10
type input "dgds"
click at [459, 257] on span "Create Shift Instance" at bounding box center [445, 256] width 45 height 7
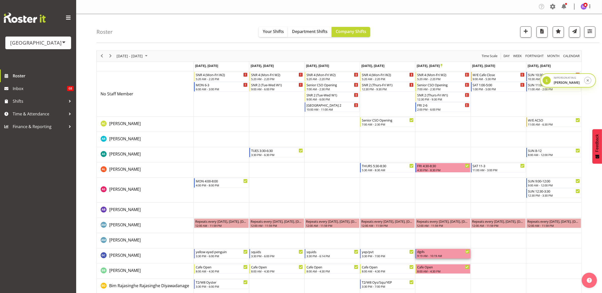
click at [439, 253] on div "dgds" at bounding box center [443, 251] width 52 height 5
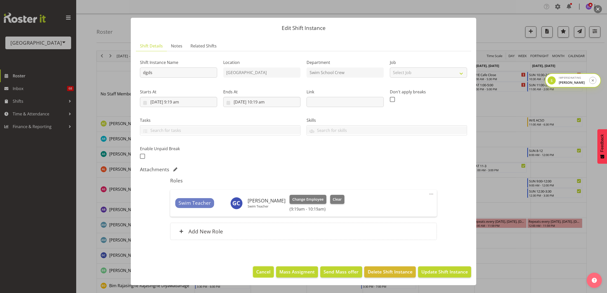
click at [265, 272] on span "Cancel" at bounding box center [263, 272] width 14 height 7
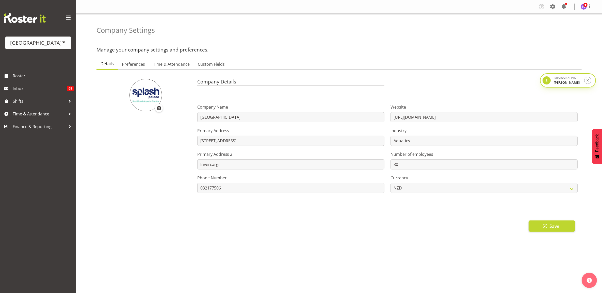
click at [178, 70] on section "Company Details Company Name Splash Palace Primary Address [STREET_ADDRESS] Pri…" at bounding box center [339, 155] width 485 height 171
click at [177, 65] on span "Time & Attendance" at bounding box center [171, 64] width 37 height 6
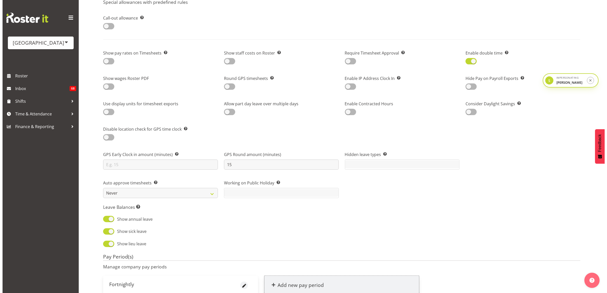
scroll to position [413, 0]
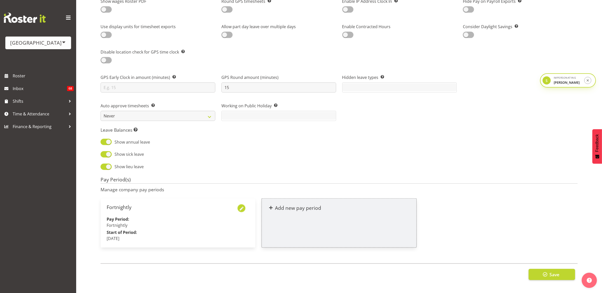
click at [241, 207] on span "button" at bounding box center [242, 209] width 6 height 6
select select "fortnightly"
select select "6"
select select "2025"
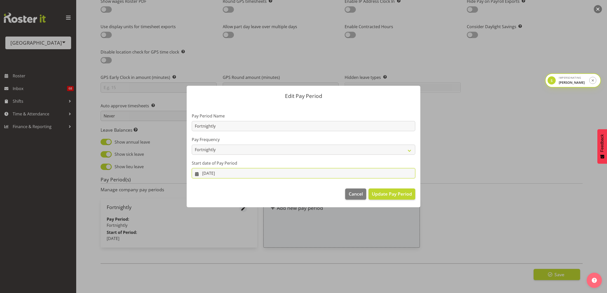
click at [221, 170] on input "[DATE]" at bounding box center [304, 173] width 224 height 10
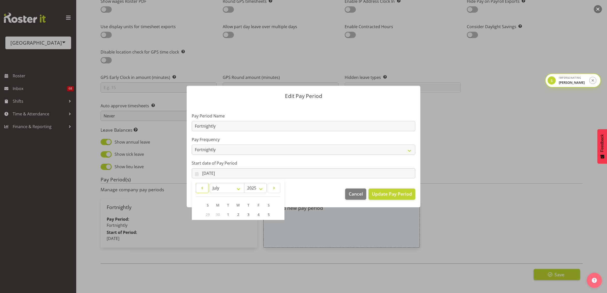
click at [201, 188] on span at bounding box center [202, 188] width 6 height 6
select select "5"
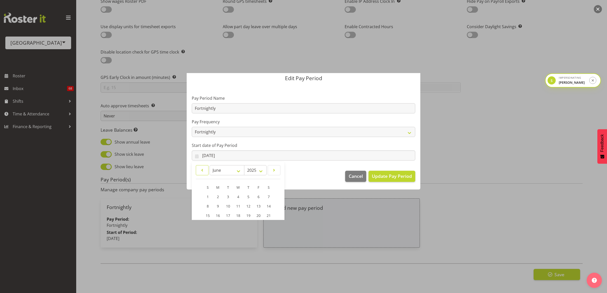
scroll to position [32, 0]
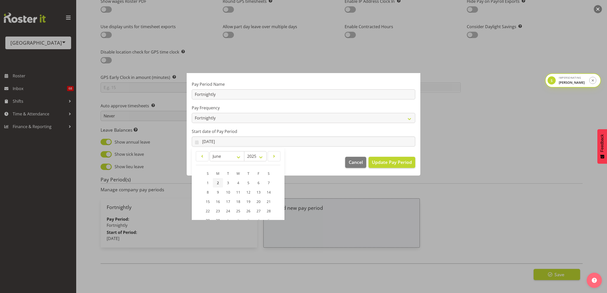
click at [216, 182] on link "2" at bounding box center [218, 182] width 10 height 9
type input "02/06/2025"
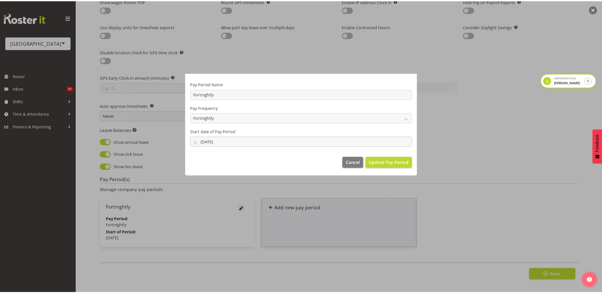
scroll to position [0, 0]
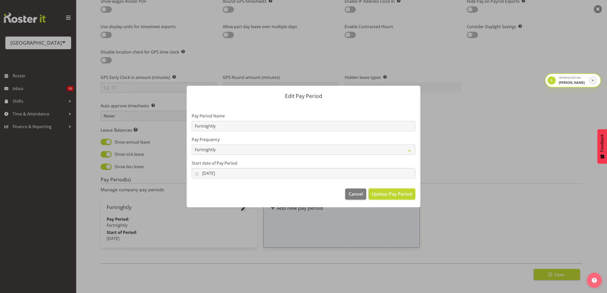
click at [399, 195] on span "Update Pay Period" at bounding box center [392, 194] width 40 height 7
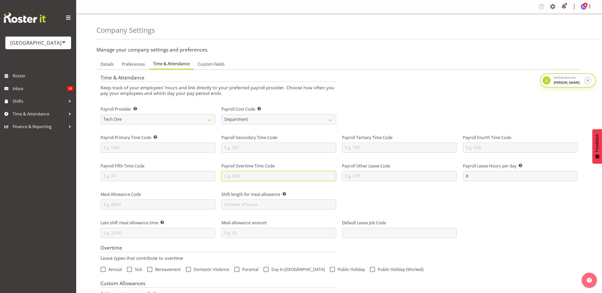
click at [270, 176] on input "text" at bounding box center [278, 176] width 115 height 10
click at [283, 157] on div "Payroll Overtime Time Code" at bounding box center [278, 170] width 121 height 28
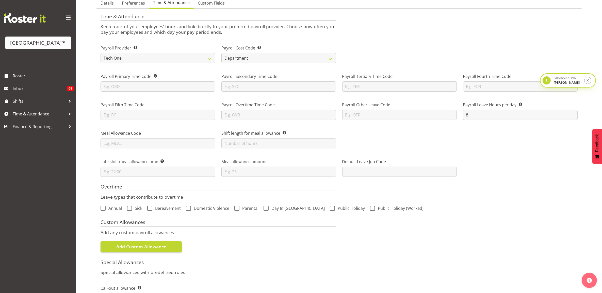
scroll to position [32, 0]
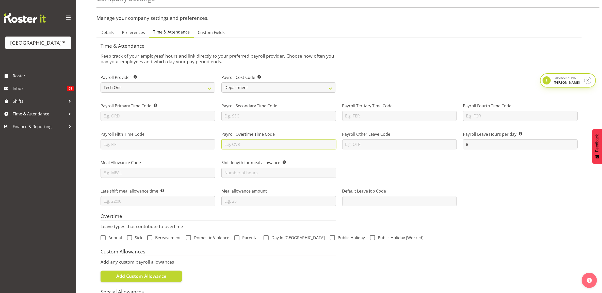
click at [260, 144] on input "text" at bounding box center [278, 144] width 115 height 10
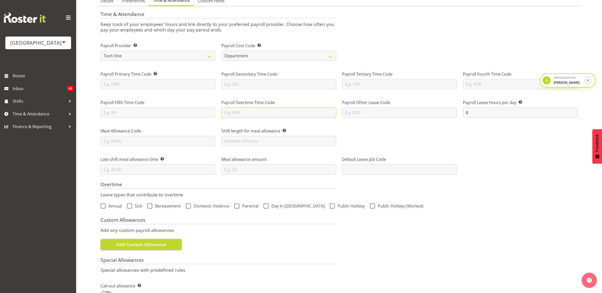
scroll to position [0, 0]
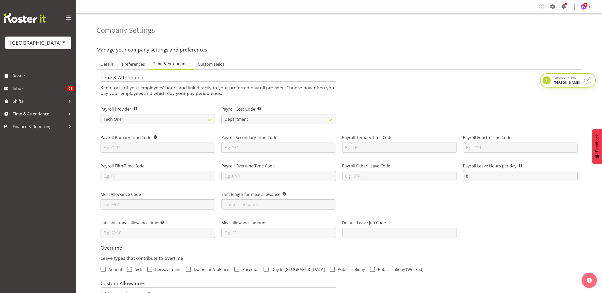
click at [585, 10] on div at bounding box center [587, 6] width 12 height 7
click at [563, 17] on link "Profile" at bounding box center [568, 17] width 49 height 9
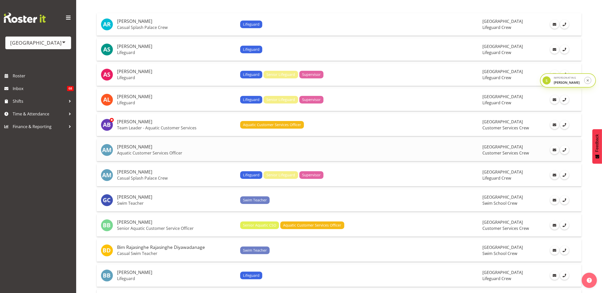
scroll to position [63, 0]
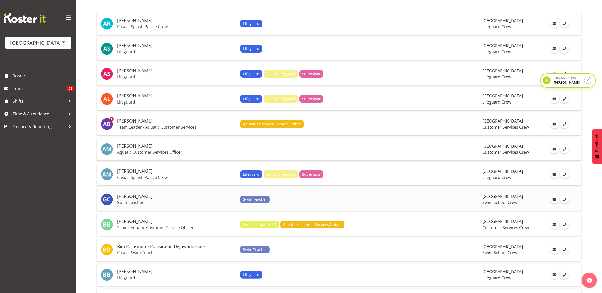
click at [330, 203] on div "Swim Teacher" at bounding box center [359, 200] width 238 height 8
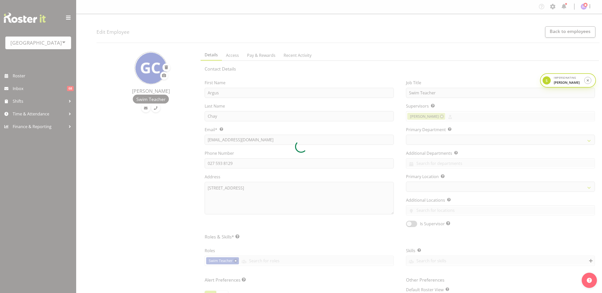
select select "TimelineWeek"
select select "roster"
select select "historical"
select select "day"
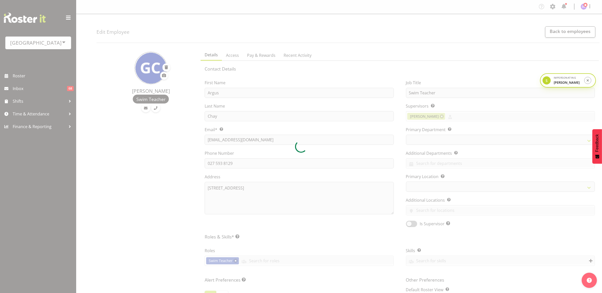
select select
select select "113"
select select
select select "83"
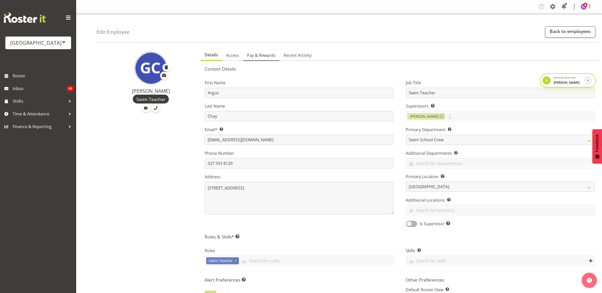
click at [261, 56] on span "Pay & Rewards" at bounding box center [261, 55] width 28 height 6
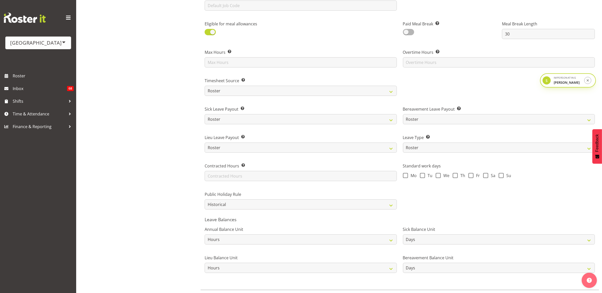
scroll to position [280, 0]
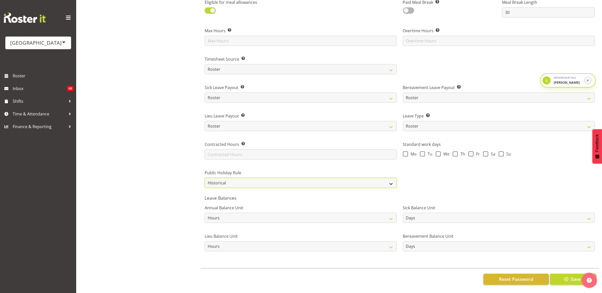
click at [239, 179] on select "Roster Always Pay Never Pay Historical Roster-Fixed" at bounding box center [301, 183] width 192 height 10
select select "roster"
click at [205, 178] on select "Roster Always Pay Never Pay Historical Roster-Fixed" at bounding box center [301, 183] width 192 height 10
click at [570, 276] on span "button" at bounding box center [566, 279] width 7 height 7
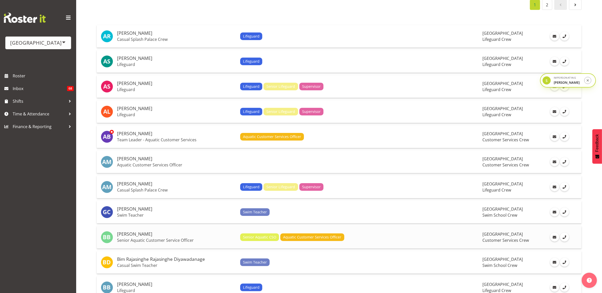
scroll to position [63, 0]
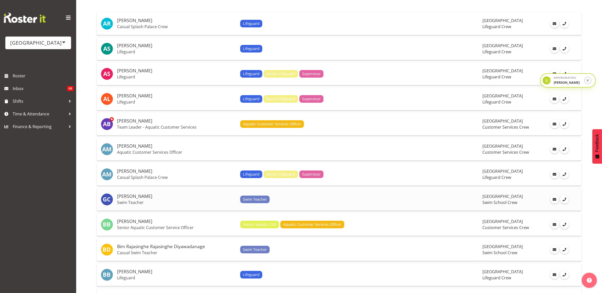
click at [369, 200] on div "Swim Teacher" at bounding box center [359, 200] width 238 height 8
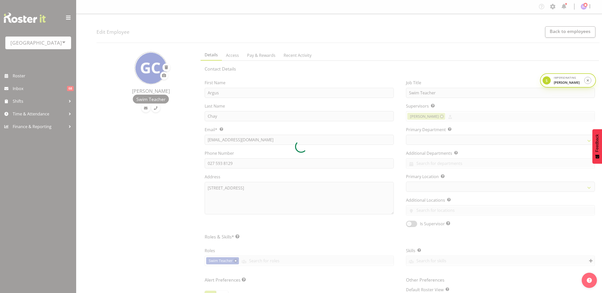
select select "TimelineWeek"
select select "roster"
select select "day"
click at [265, 53] on div at bounding box center [301, 146] width 602 height 293
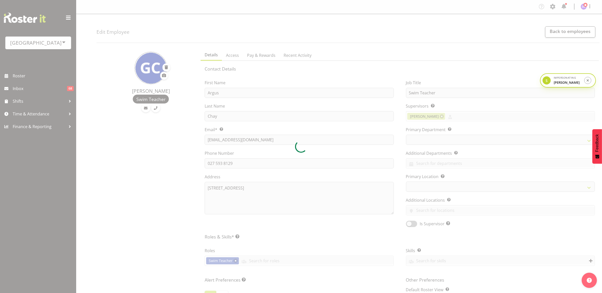
select select
select select "113"
select select
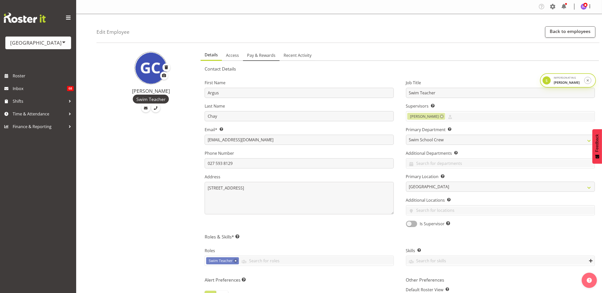
click at [264, 55] on span "Pay & Rewards" at bounding box center [261, 55] width 28 height 6
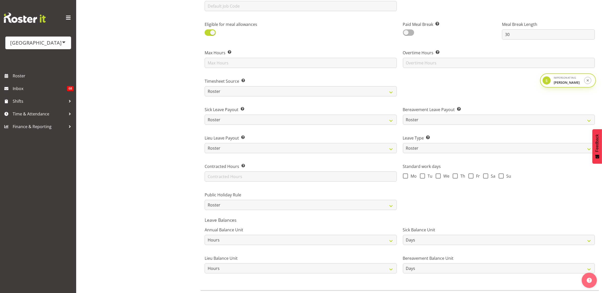
scroll to position [254, 0]
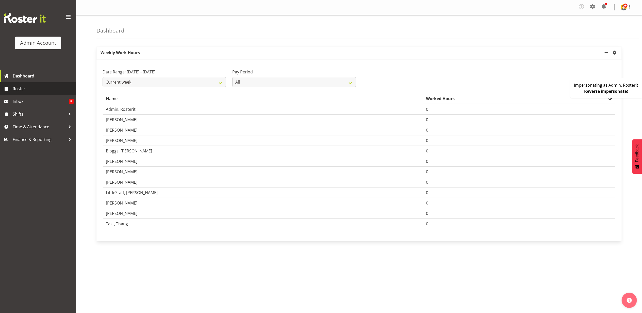
click at [39, 87] on span "Roster" at bounding box center [43, 89] width 61 height 8
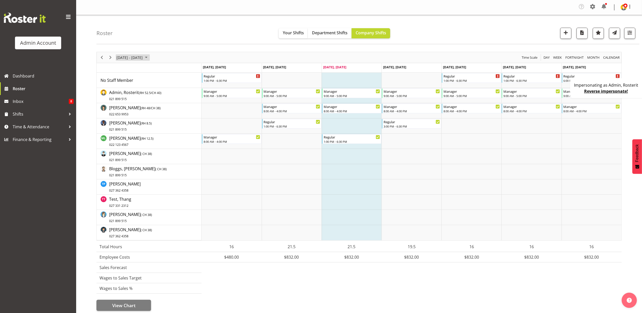
click at [143, 57] on span "September 08 - 14, 2025" at bounding box center [129, 57] width 27 height 6
click at [159, 71] on span "previous month" at bounding box center [160, 70] width 9 height 9
click at [161, 70] on span "previous month" at bounding box center [160, 70] width 9 height 9
click at [154, 113] on span "20" at bounding box center [155, 114] width 8 height 8
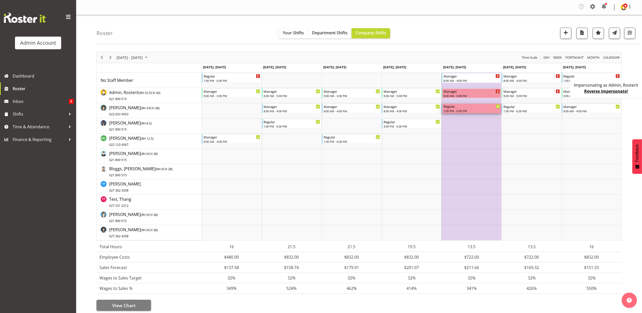
click at [466, 108] on div "Regular" at bounding box center [472, 106] width 57 height 5
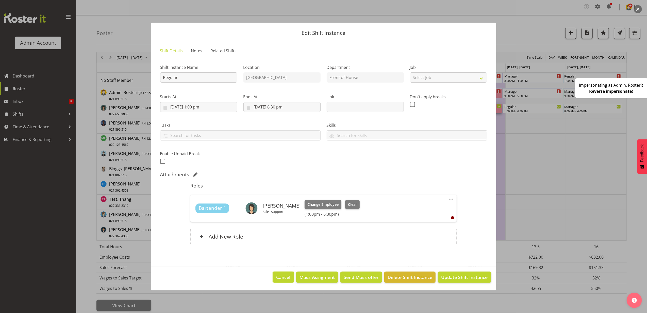
click at [282, 280] on span "Cancel" at bounding box center [284, 277] width 14 height 7
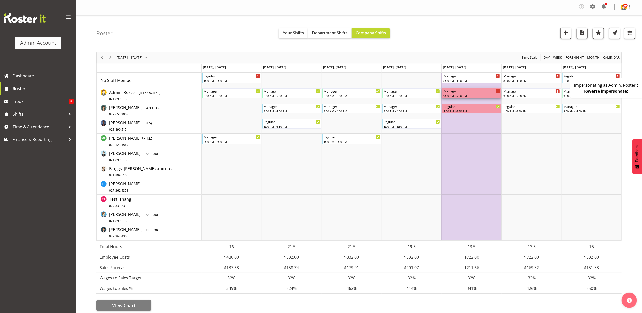
click at [479, 93] on div "Manager" at bounding box center [472, 90] width 57 height 5
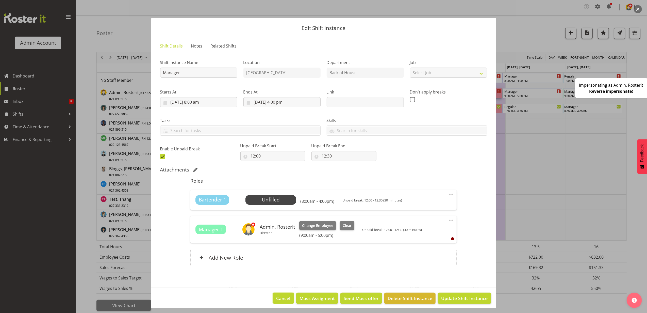
click at [277, 301] on span "Cancel" at bounding box center [284, 298] width 14 height 7
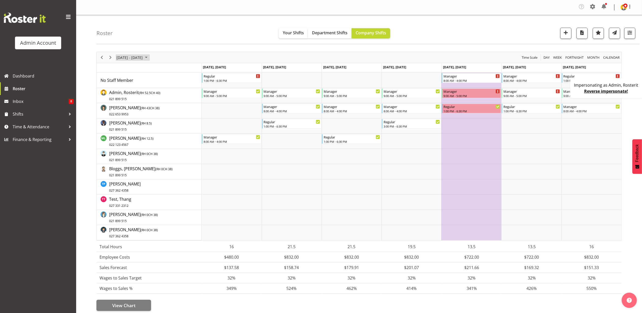
click at [137, 59] on span "June 16 - 22, 2025" at bounding box center [129, 57] width 27 height 6
click at [170, 71] on span "next month" at bounding box center [170, 70] width 9 height 9
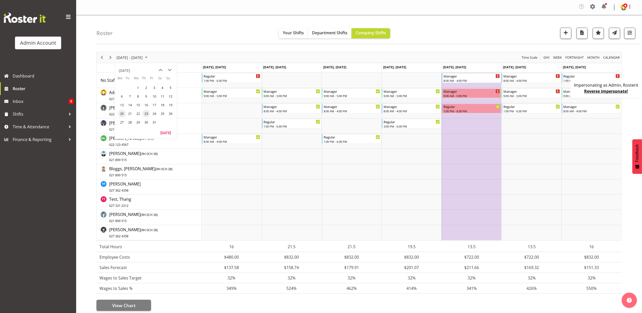
click at [147, 113] on span "23" at bounding box center [146, 114] width 8 height 8
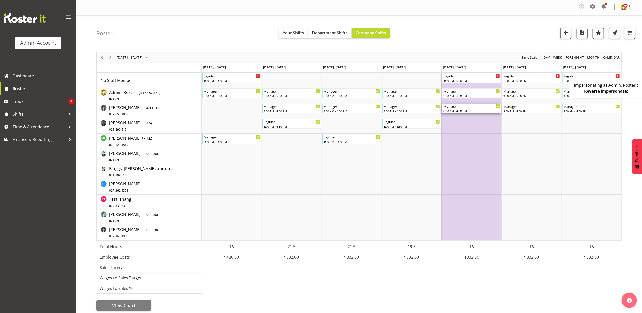
click at [469, 110] on div "8:00 AM - 4:00 PM" at bounding box center [472, 111] width 57 height 4
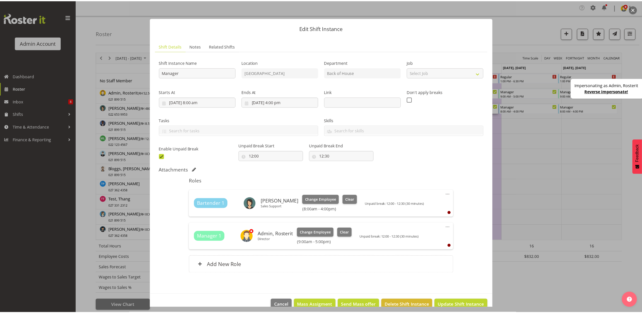
scroll to position [11, 0]
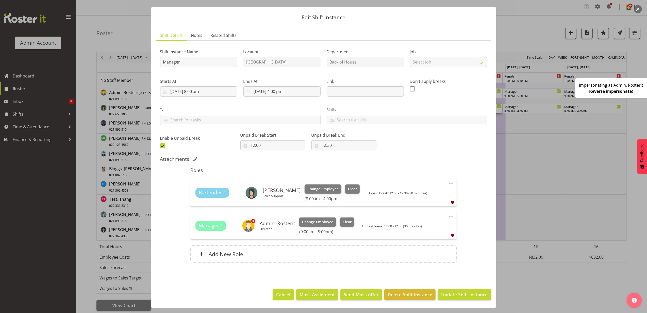
click at [288, 295] on button "Cancel" at bounding box center [283, 294] width 21 height 11
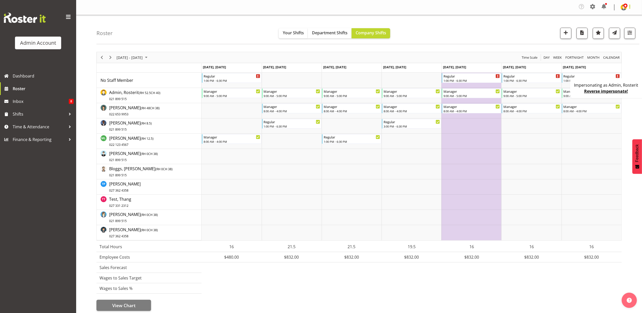
click at [632, 7] on span at bounding box center [630, 7] width 6 height 6
click at [469, 108] on div "Manager" at bounding box center [472, 106] width 57 height 5
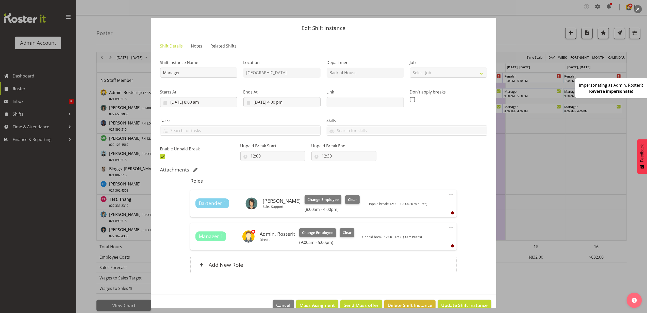
click at [640, 9] on button "button" at bounding box center [638, 9] width 8 height 8
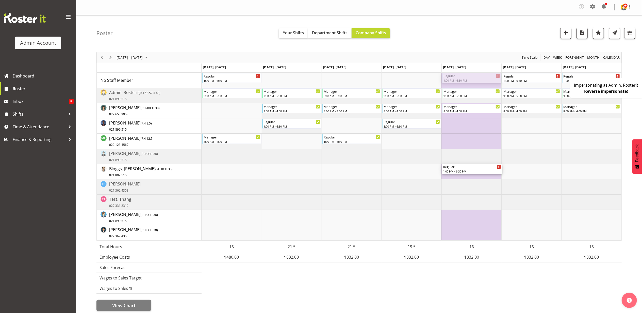
drag, startPoint x: 473, startPoint y: 76, endPoint x: 479, endPoint y: 174, distance: 97.5
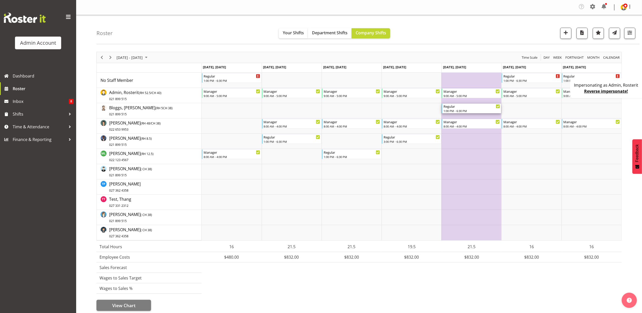
click at [479, 111] on div "1:00 PM - 6:30 PM" at bounding box center [472, 111] width 57 height 4
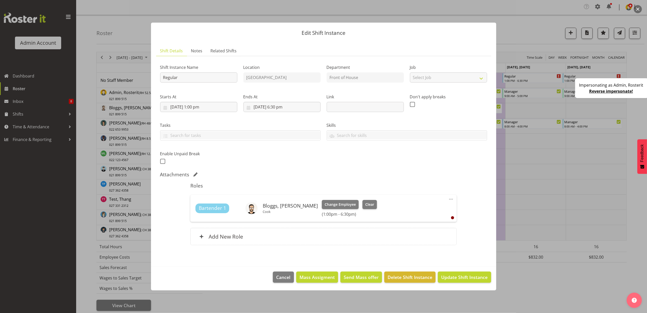
click at [366, 204] on div "Bartender 1 Bloggs, Joe Cook Change Employee Clear (1:00pm - 6:30pm)" at bounding box center [324, 208] width 256 height 17
drag, startPoint x: 366, startPoint y: 204, endPoint x: 341, endPoint y: 176, distance: 38.0
click at [341, 176] on div "Attachments" at bounding box center [323, 174] width 327 height 6
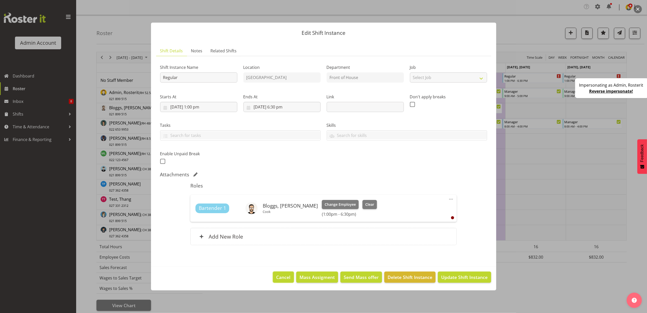
click at [281, 282] on button "Cancel" at bounding box center [283, 277] width 21 height 11
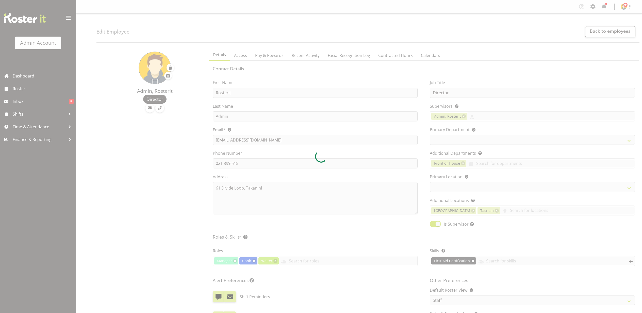
select select "TimelineWeek"
select select "manual"
select select "roster"
select select "day"
select select
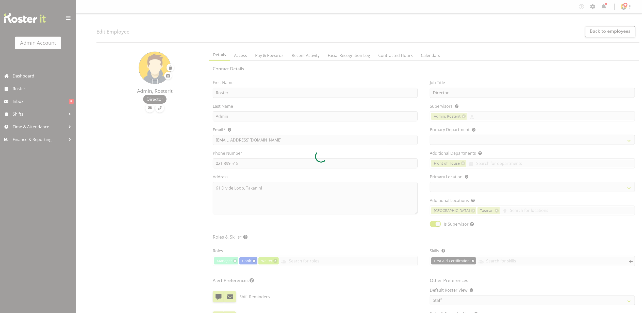
select select
select select "1"
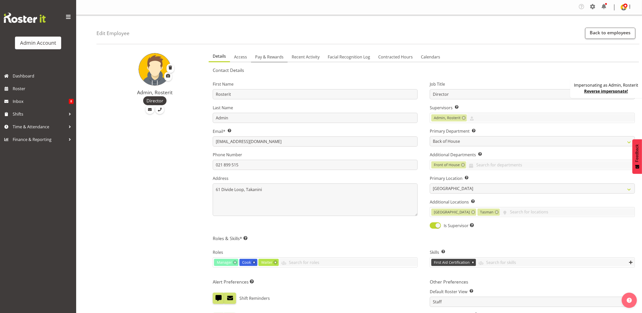
click at [274, 57] on span "Pay & Rewards" at bounding box center [269, 57] width 28 height 6
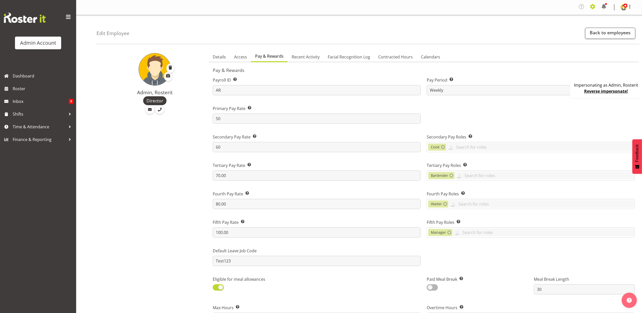
click at [595, 8] on span at bounding box center [593, 7] width 8 height 8
click at [566, 18] on link "Company Settings" at bounding box center [562, 19] width 70 height 9
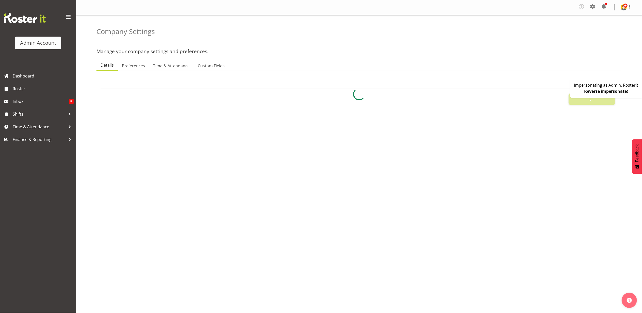
select select
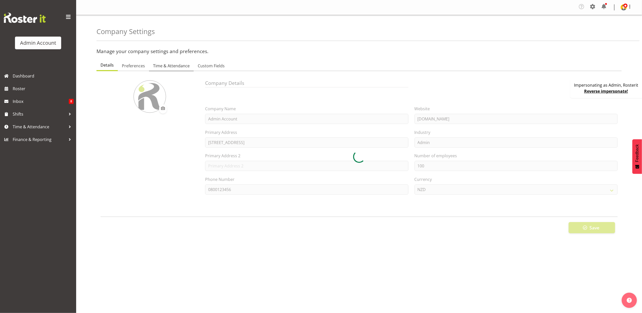
select select "myob-ims"
type input "OTH"
type input "8"
type input "MEAL"
type input "10"
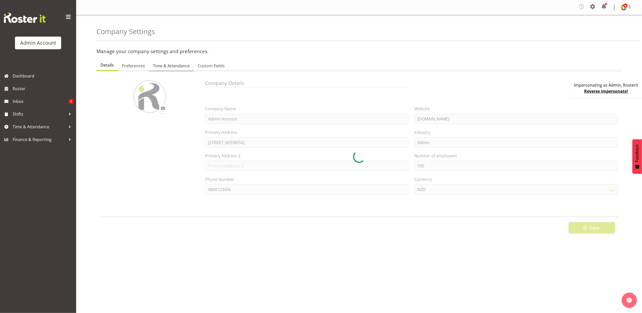
type input "2200"
type input "25"
checkbox input "true"
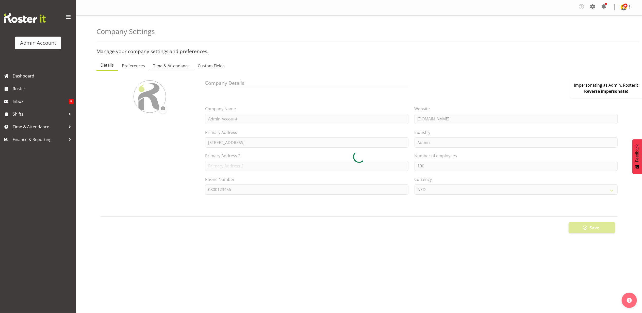
checkbox input "true"
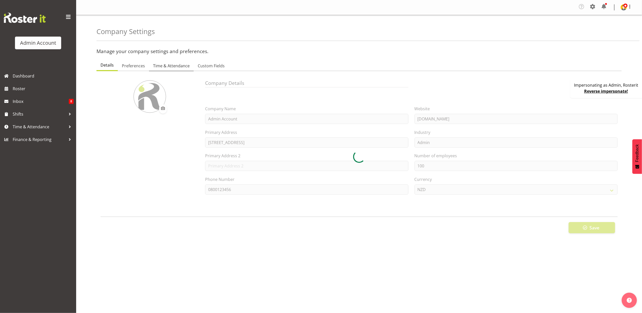
checkbox input "true"
type input "15"
select select "0"
checkbox input "true"
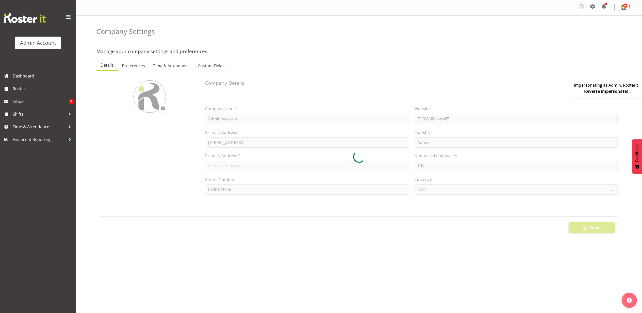
checkbox input "true"
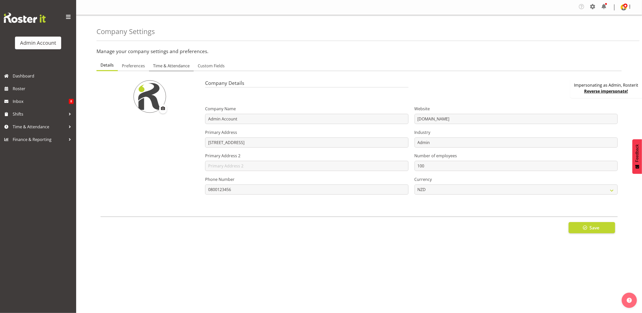
click at [163, 65] on span "Time & Attendance" at bounding box center [171, 66] width 37 height 6
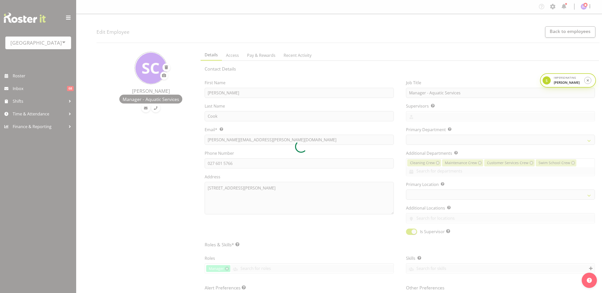
select select "TimelineWeek"
select select "payout"
select select "historical"
select select "day"
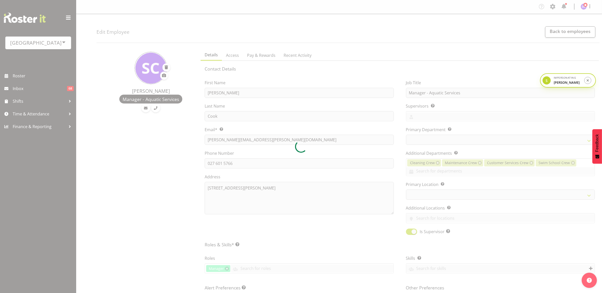
select select
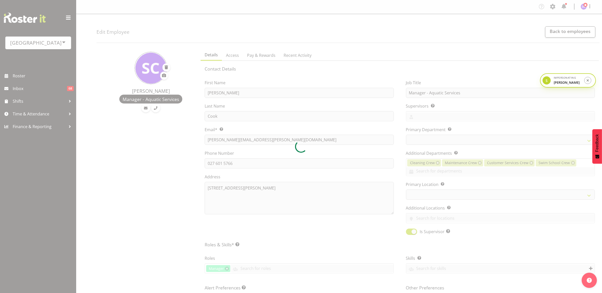
select select "114"
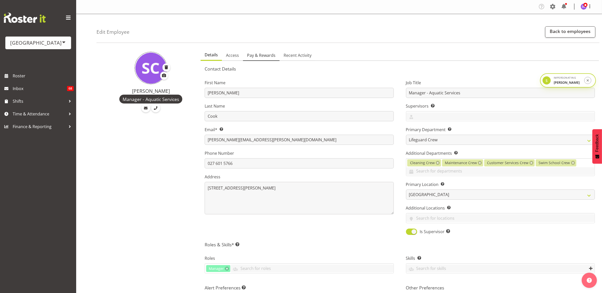
click at [261, 58] on span "Pay & Rewards" at bounding box center [261, 55] width 28 height 6
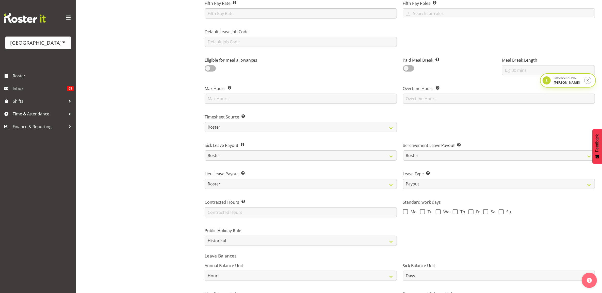
scroll to position [216, 0]
click at [433, 99] on input "text" at bounding box center [499, 100] width 192 height 10
